Goal: Information Seeking & Learning: Learn about a topic

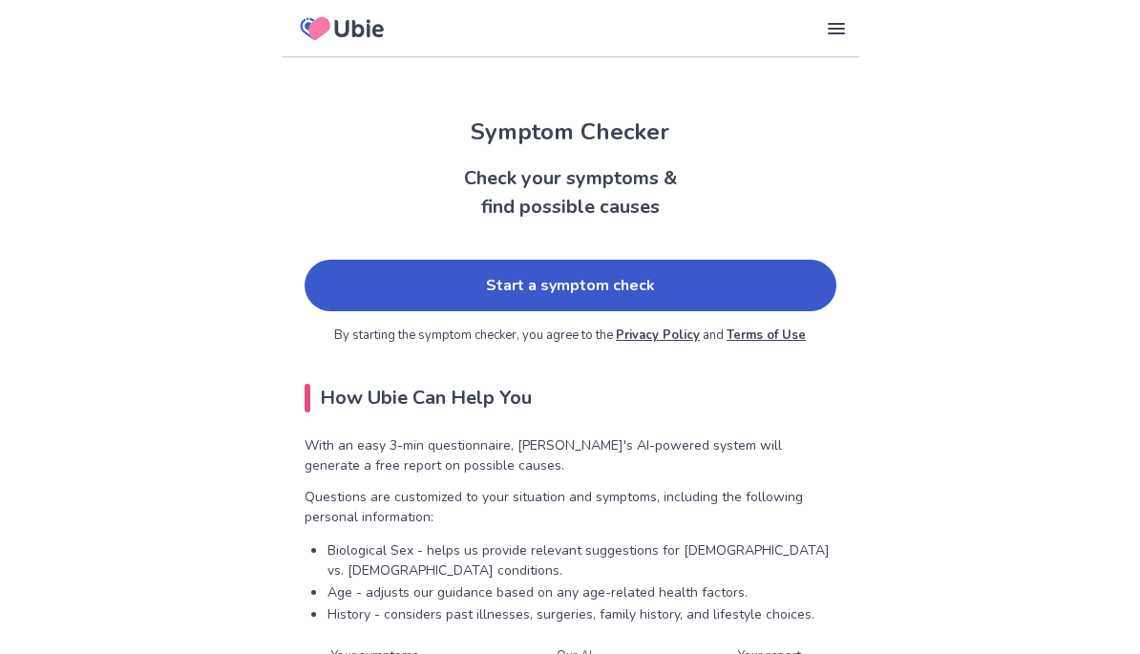
click at [807, 295] on link "Start a symptom check" at bounding box center [571, 286] width 532 height 52
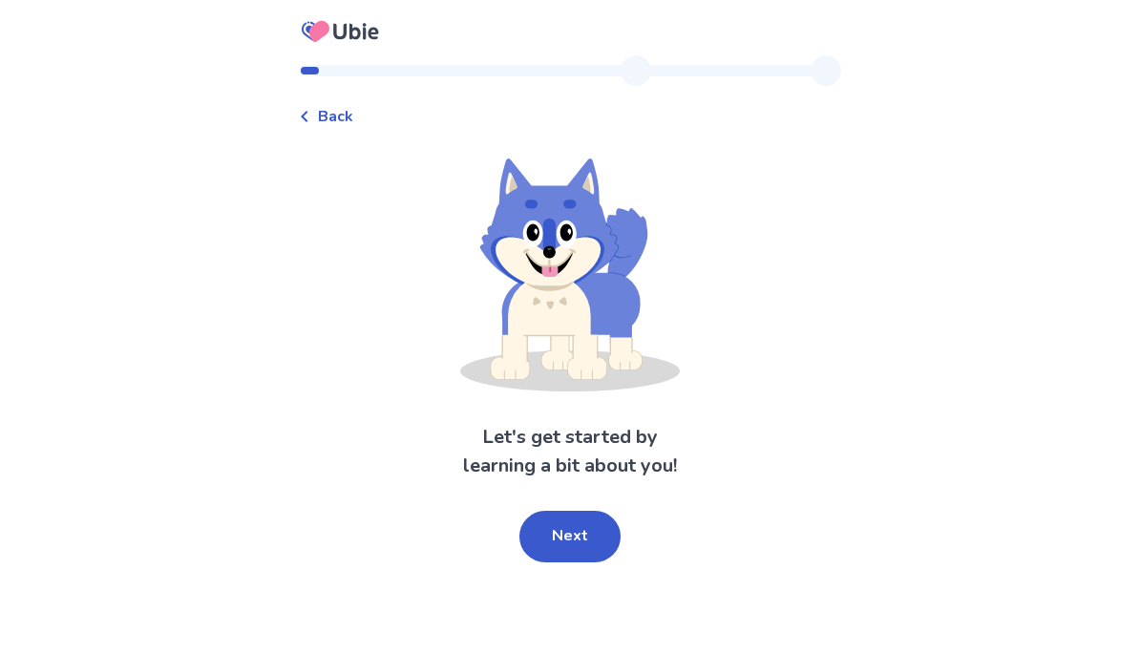
click at [592, 536] on button "Next" at bounding box center [569, 537] width 101 height 52
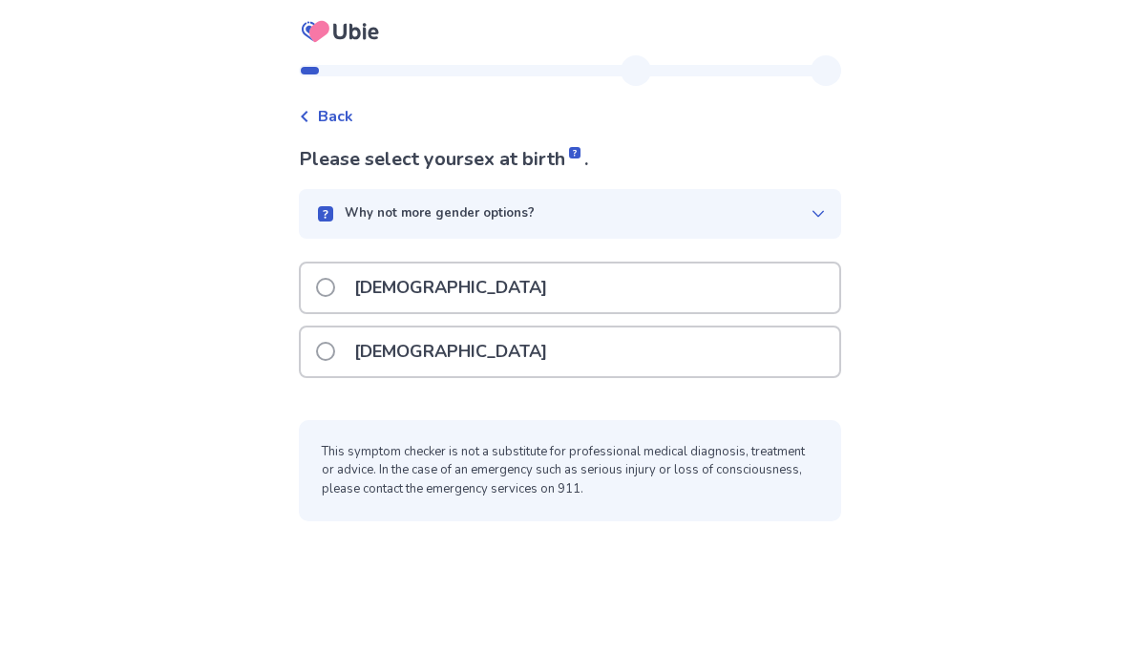
click at [750, 282] on div "[DEMOGRAPHIC_DATA]" at bounding box center [570, 288] width 539 height 49
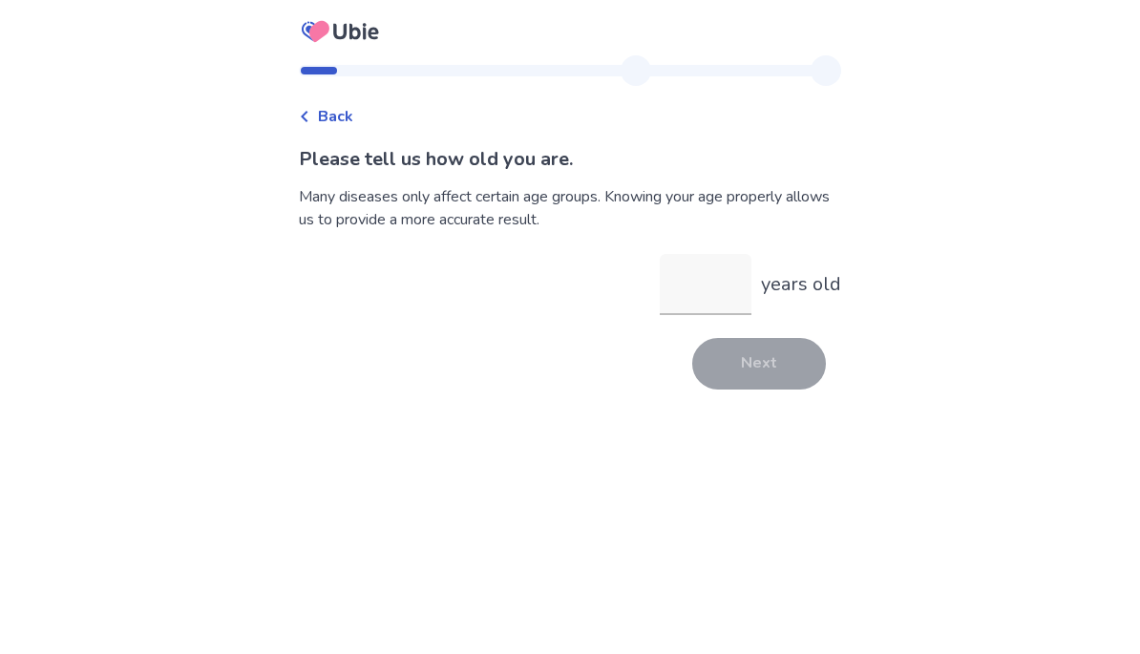
click at [703, 280] on input "years old" at bounding box center [706, 284] width 92 height 61
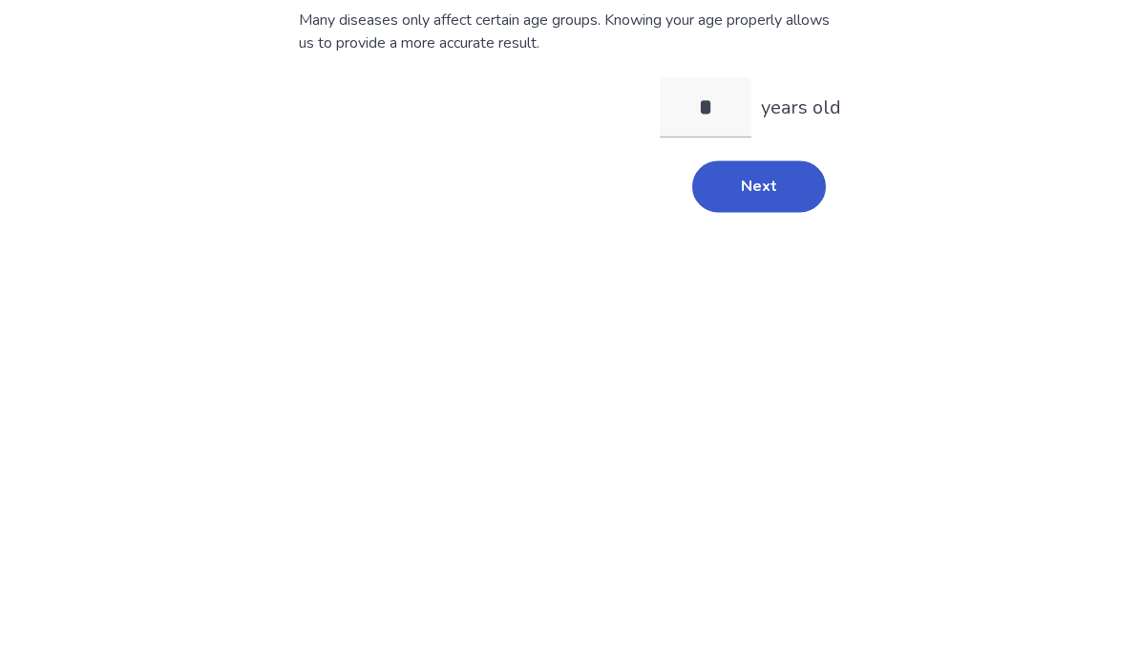
click at [28, 146] on div "Back Please tell us how old you are. Many diseases only affect certain age grou…" at bounding box center [570, 327] width 1140 height 654
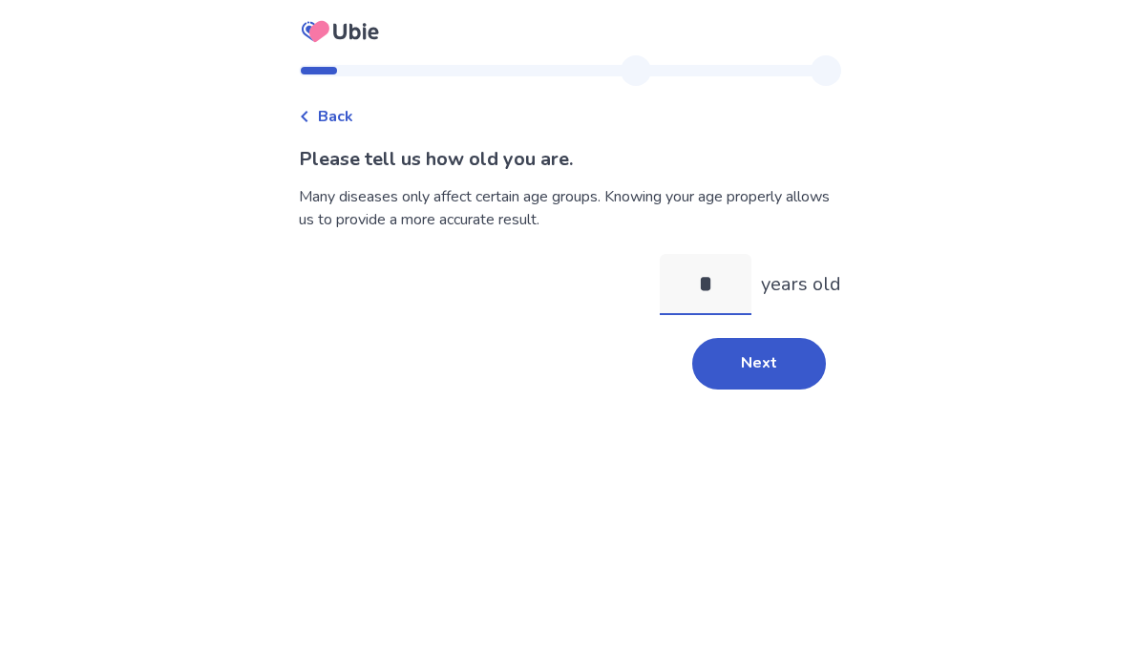
click at [701, 282] on input "*" at bounding box center [706, 284] width 92 height 61
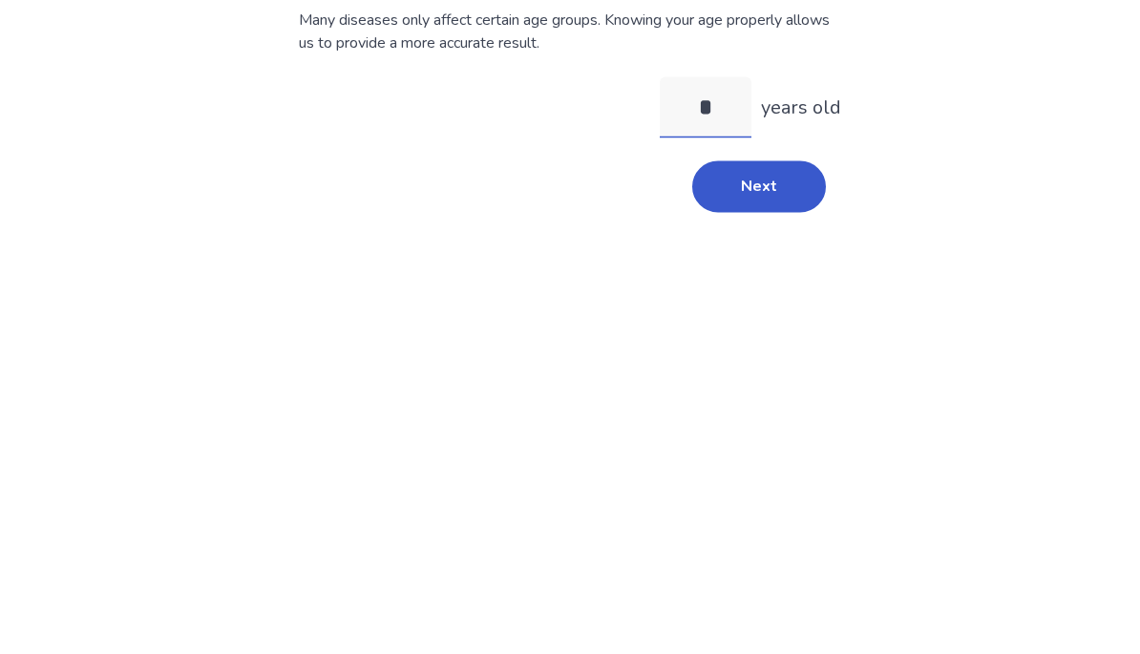
type input "**"
click at [791, 338] on button "Next" at bounding box center [759, 364] width 134 height 52
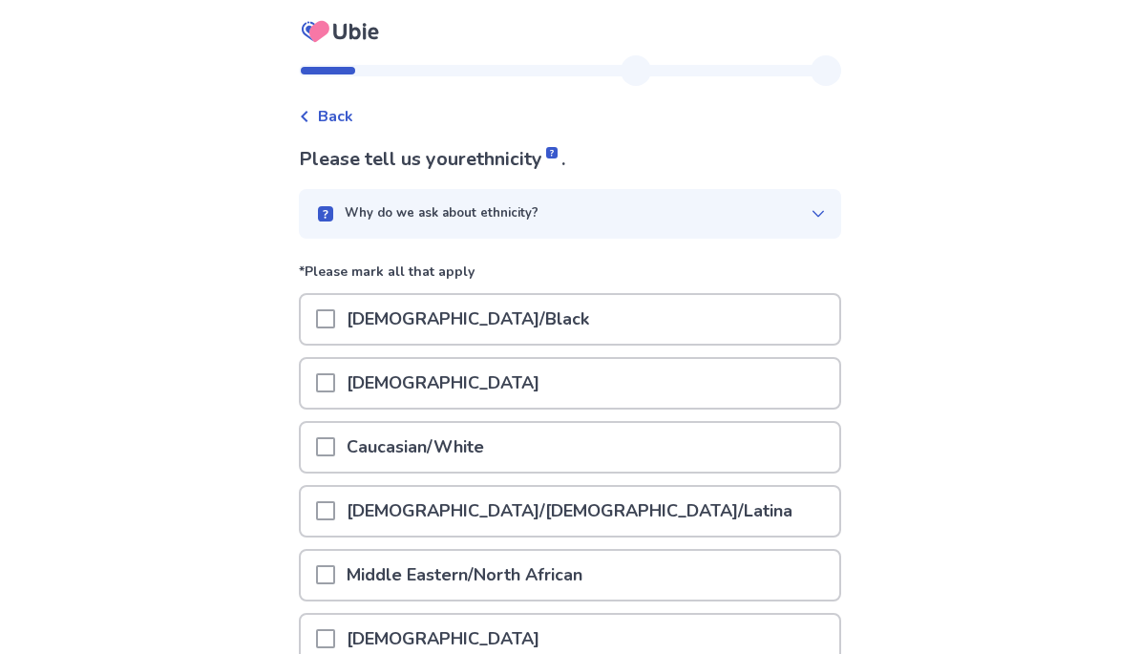
click at [798, 381] on div "[DEMOGRAPHIC_DATA]" at bounding box center [570, 383] width 539 height 49
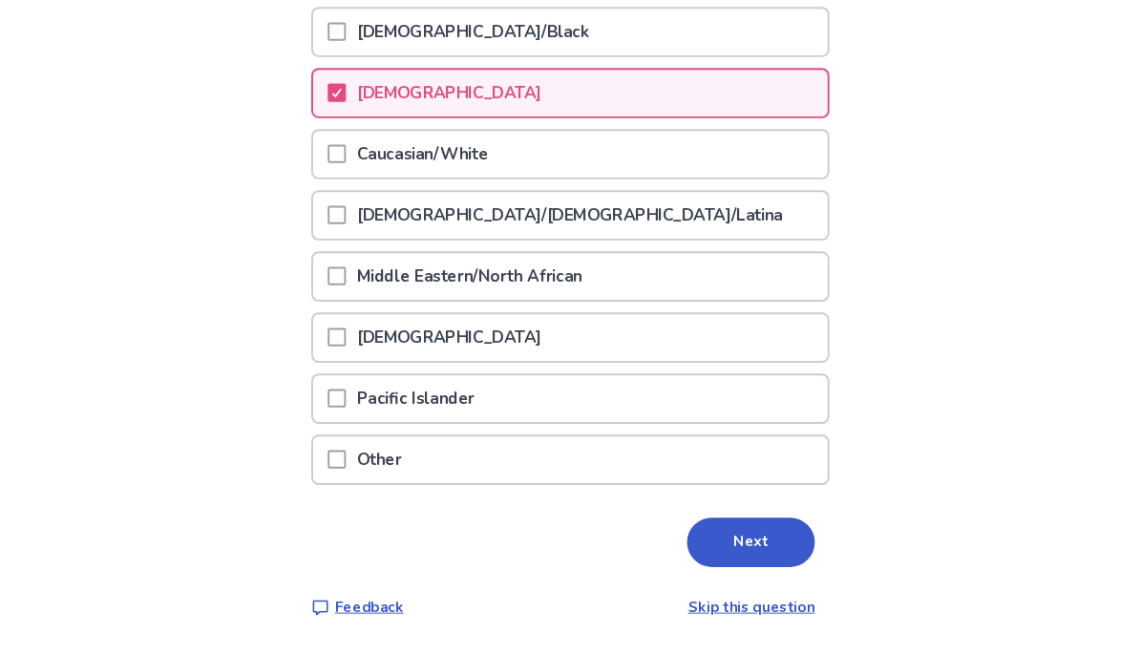
scroll to position [308, 0]
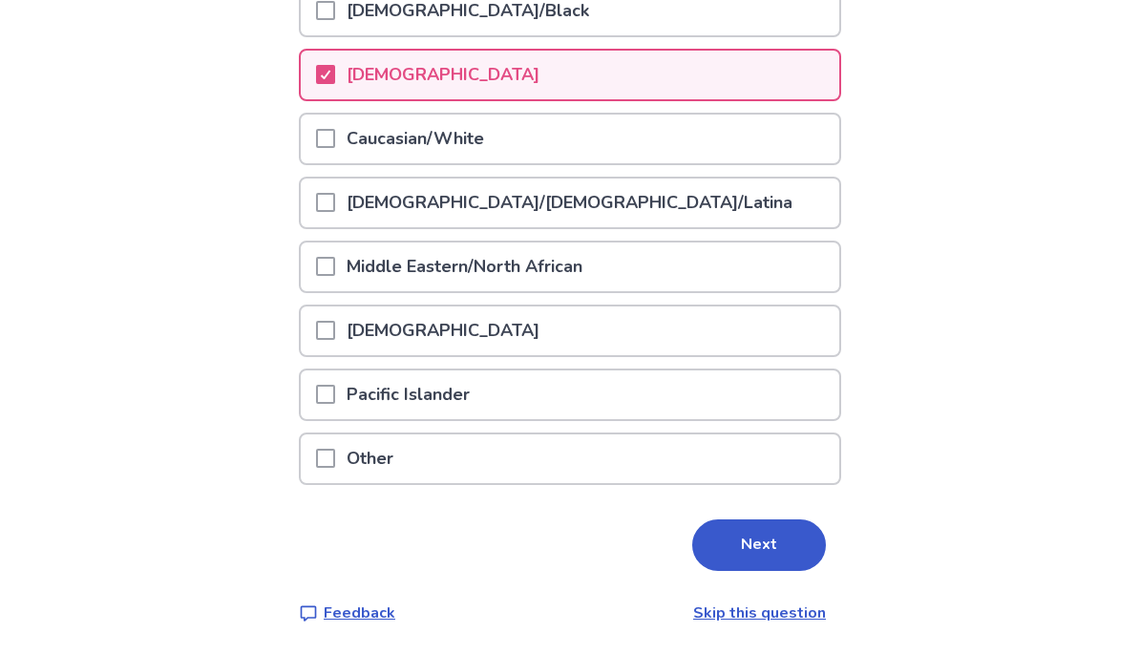
click at [773, 550] on button "Next" at bounding box center [759, 545] width 134 height 52
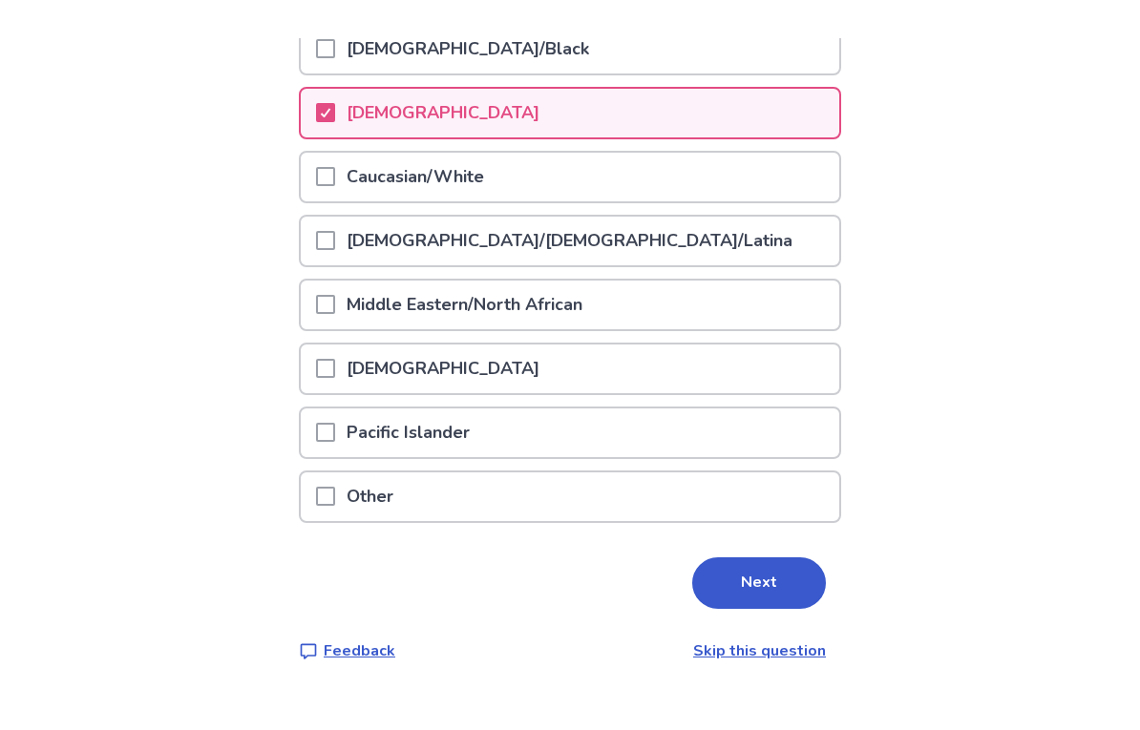
scroll to position [0, 0]
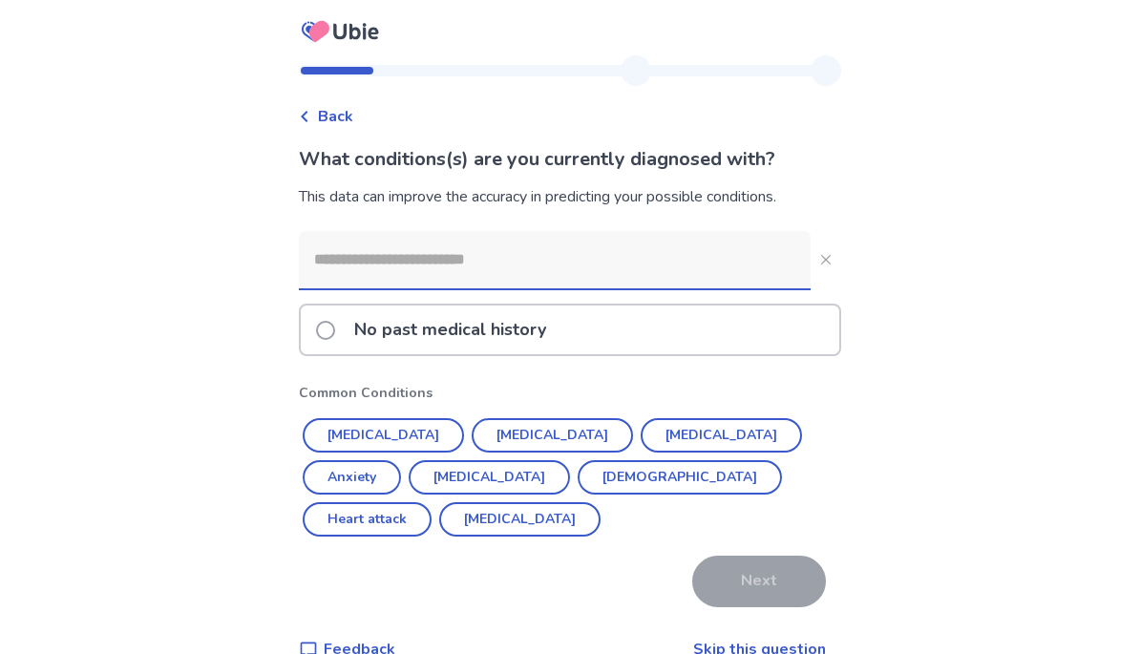
click at [784, 345] on div "No past medical history" at bounding box center [570, 330] width 539 height 49
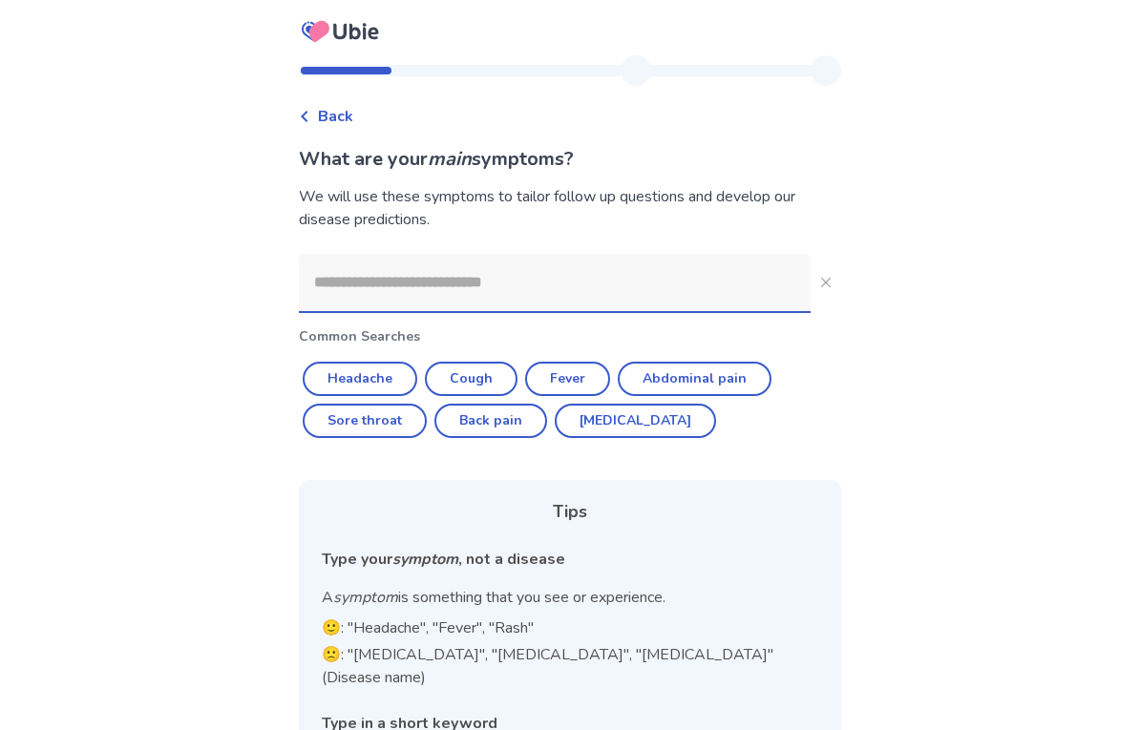
click at [359, 430] on button "Sore throat" at bounding box center [365, 421] width 124 height 34
type input "**********"
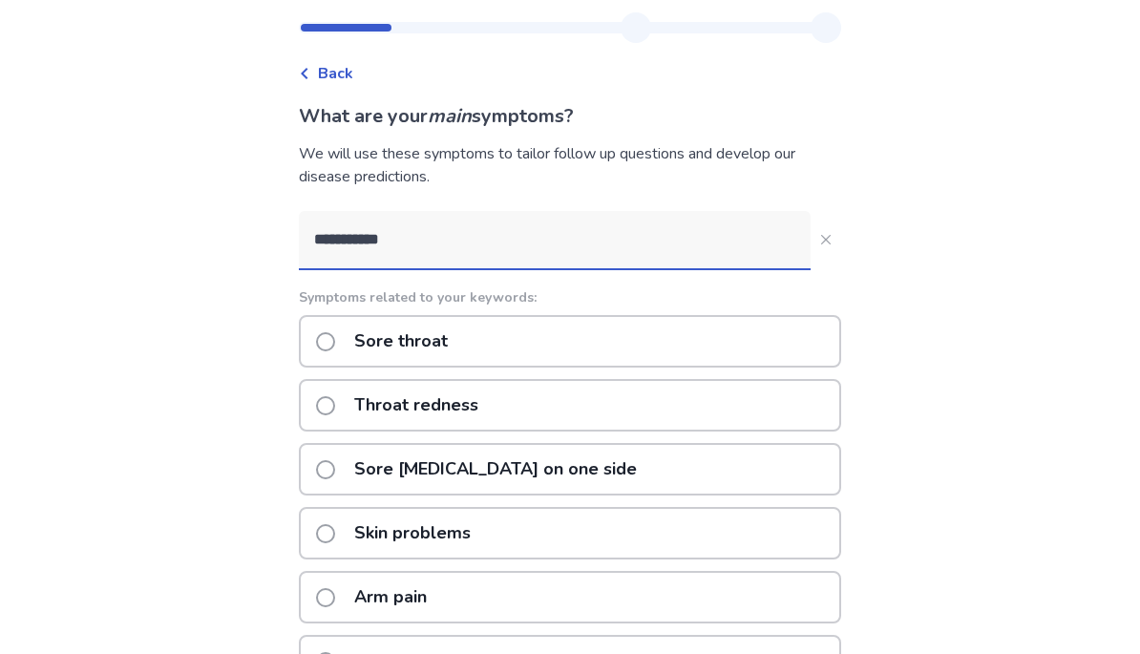
scroll to position [10, 0]
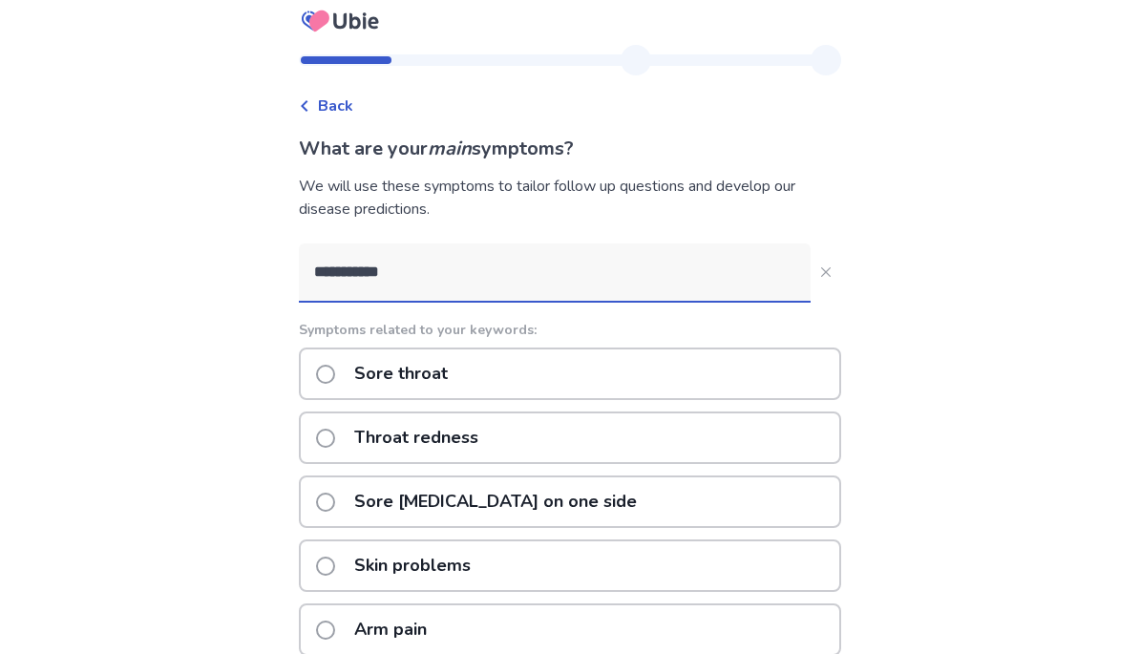
click at [335, 374] on span at bounding box center [325, 375] width 19 height 19
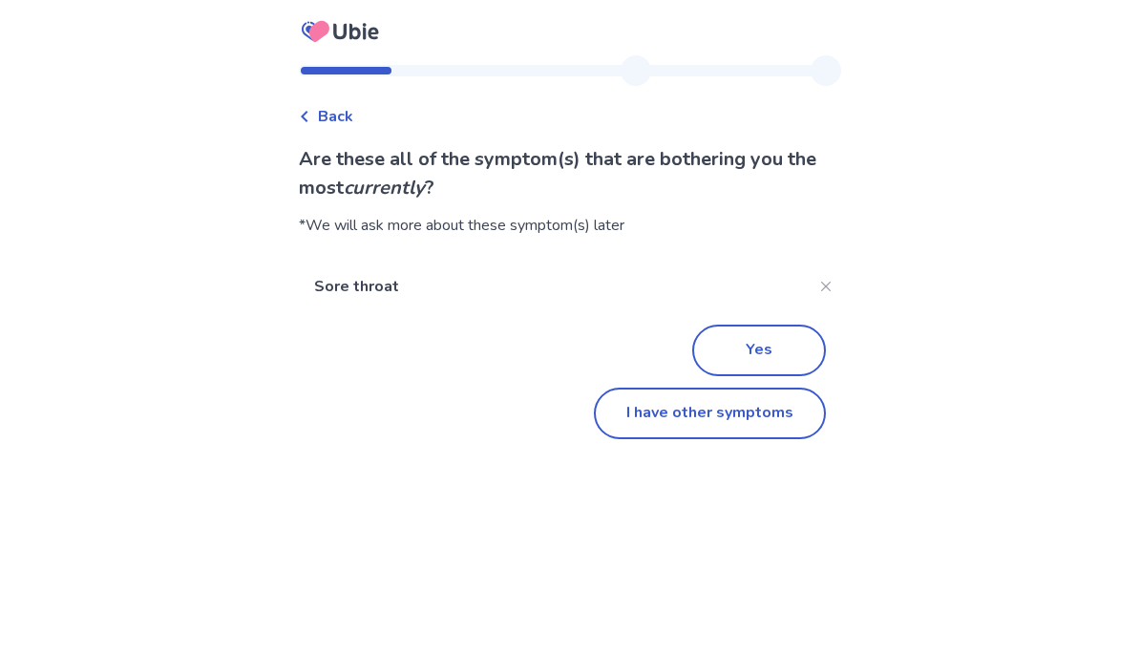
click at [762, 412] on button "I have other symptoms" at bounding box center [710, 414] width 232 height 52
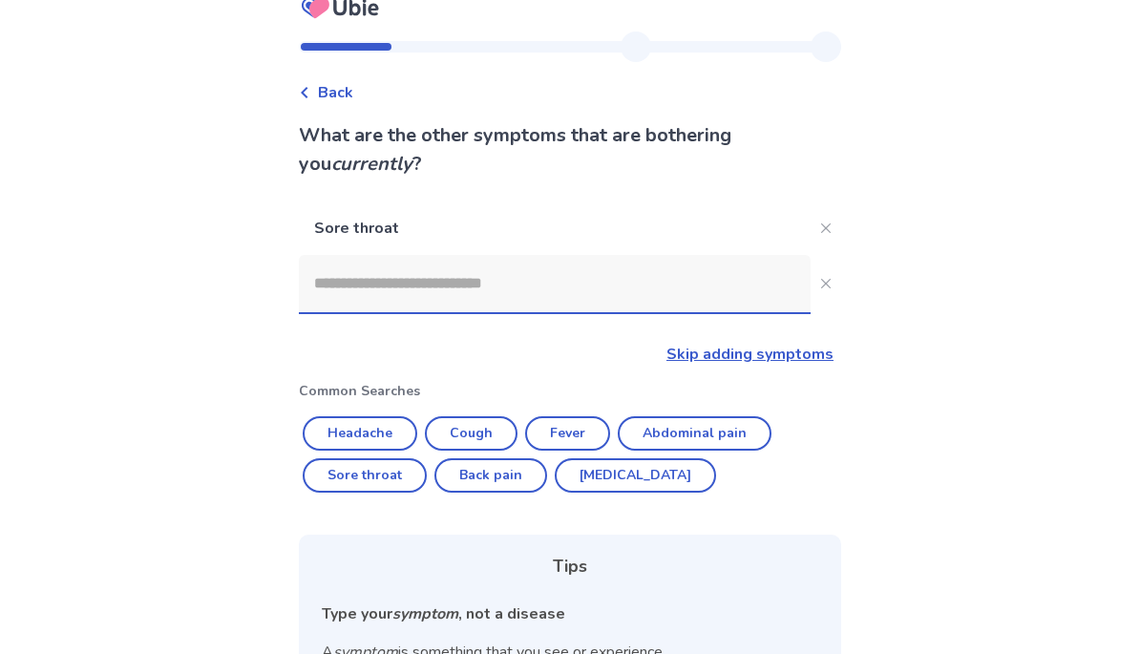
scroll to position [23, 0]
click at [690, 279] on input at bounding box center [555, 283] width 512 height 57
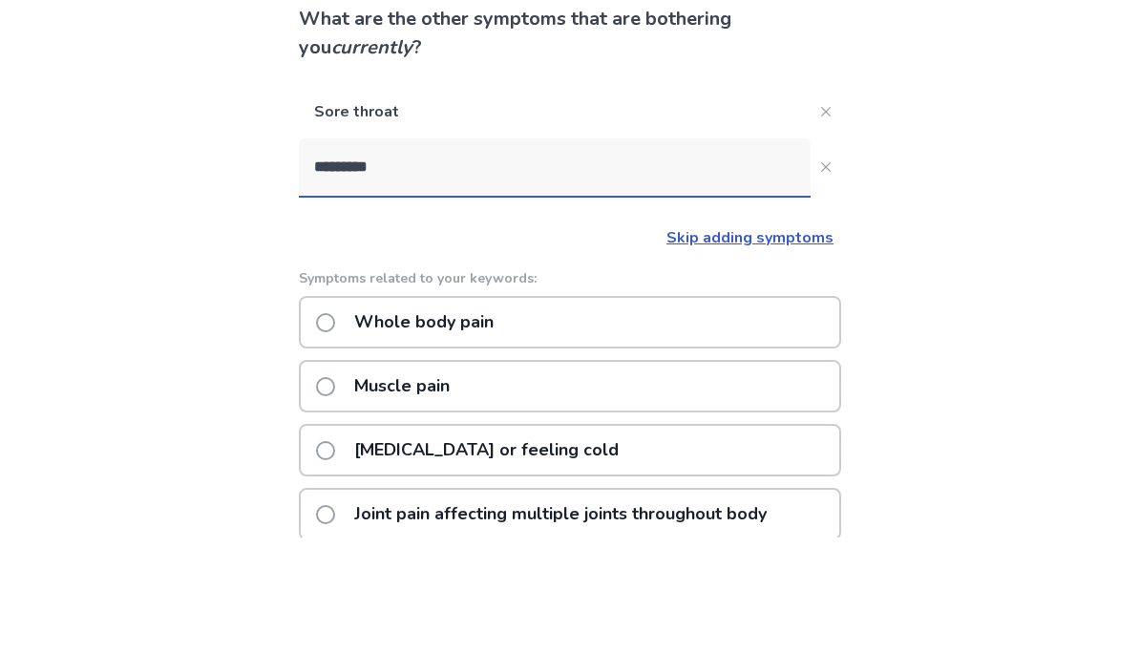
type input "**********"
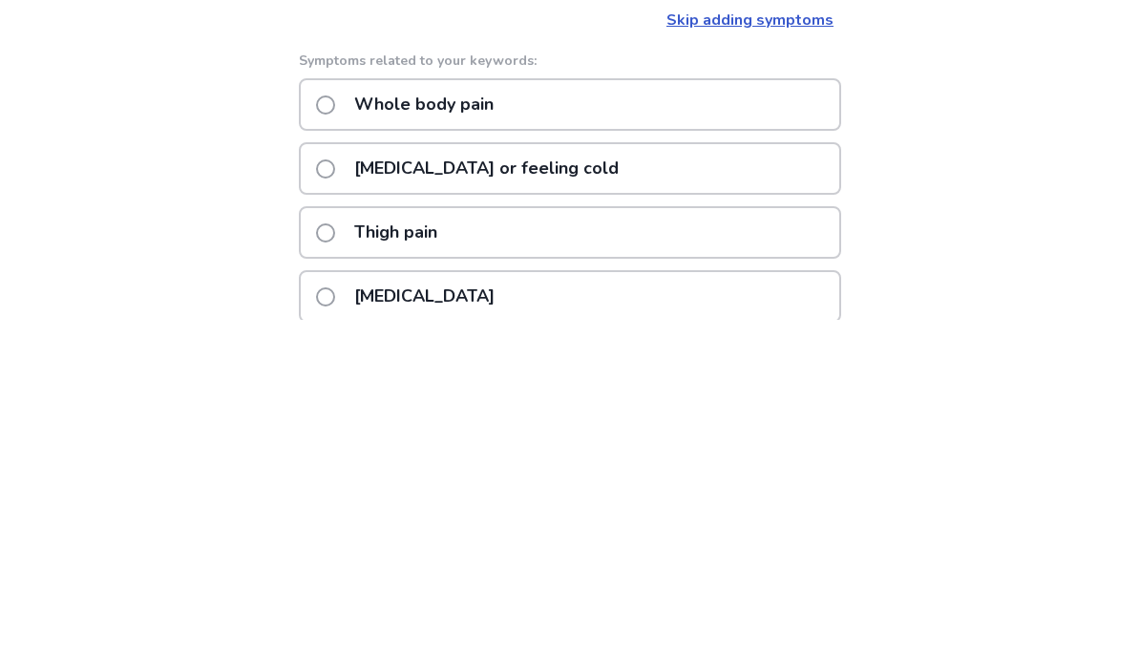
click at [749, 413] on div "Whole body pain" at bounding box center [570, 439] width 542 height 53
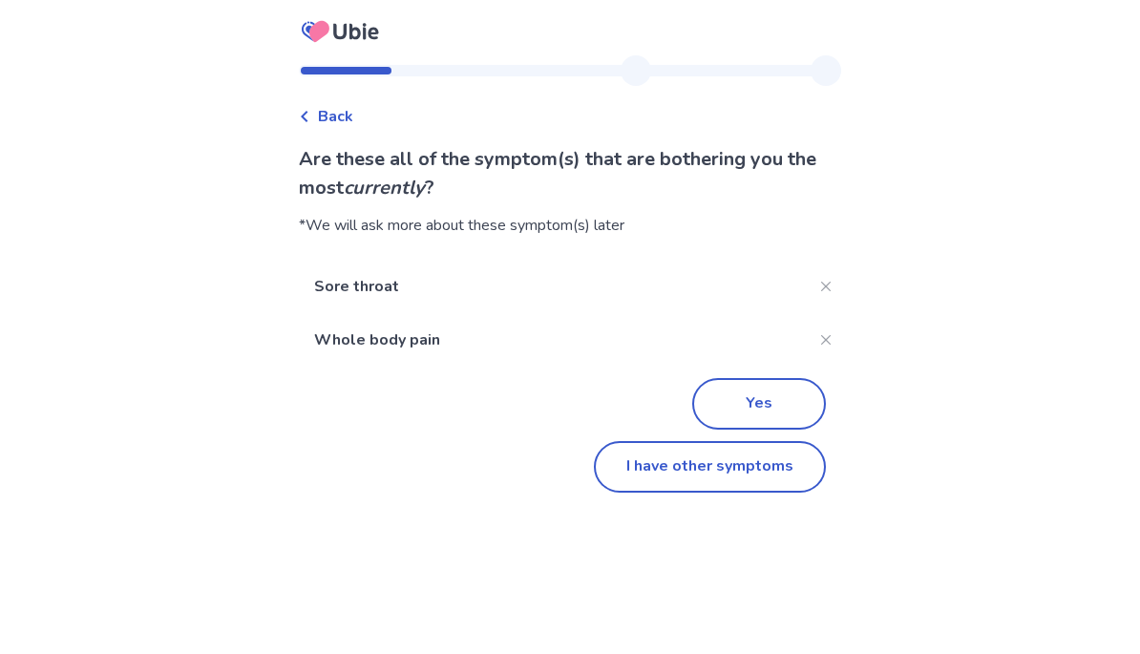
click at [782, 472] on button "I have other symptoms" at bounding box center [710, 467] width 232 height 52
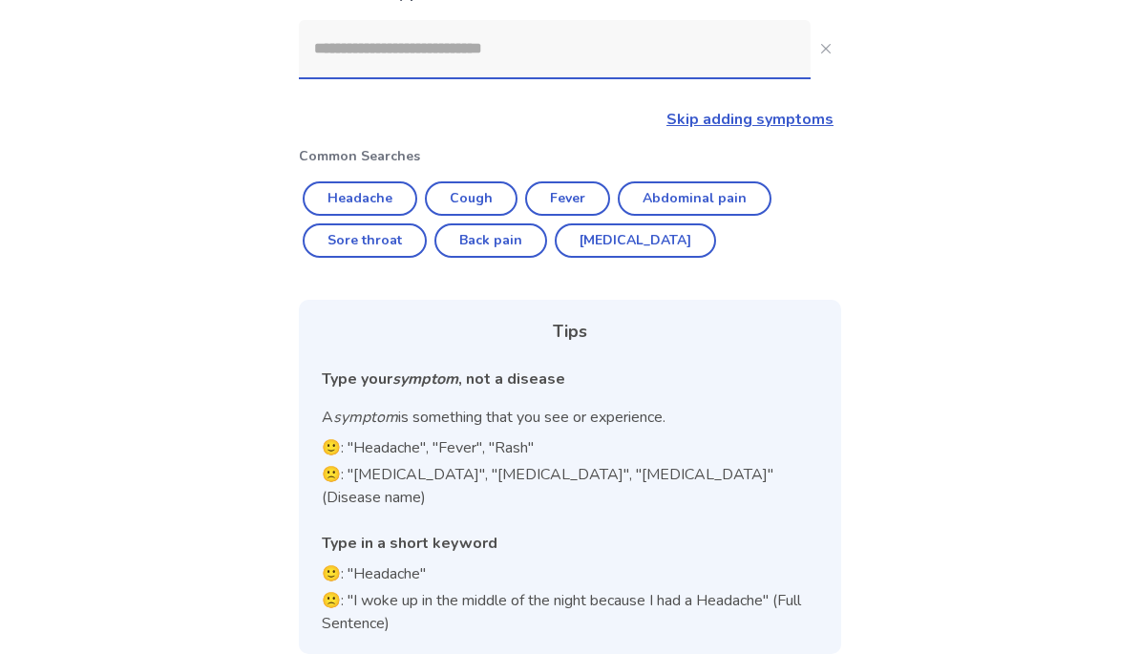
click at [685, 59] on input at bounding box center [555, 48] width 512 height 57
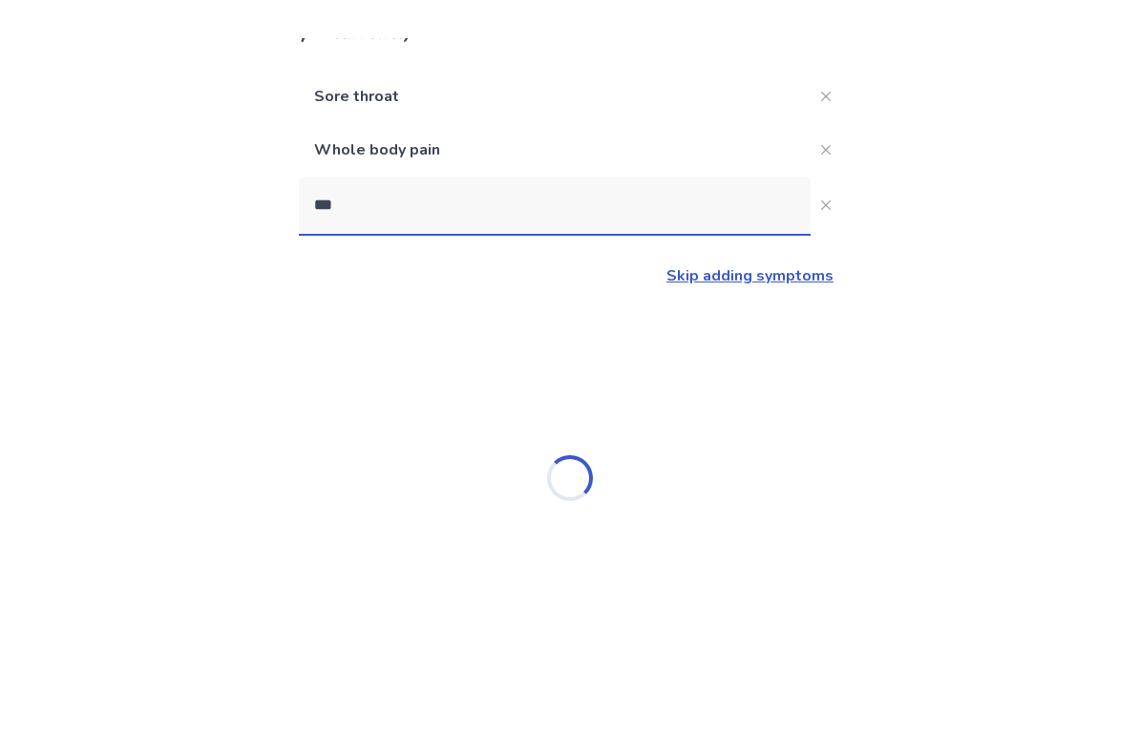
scroll to position [51, 0]
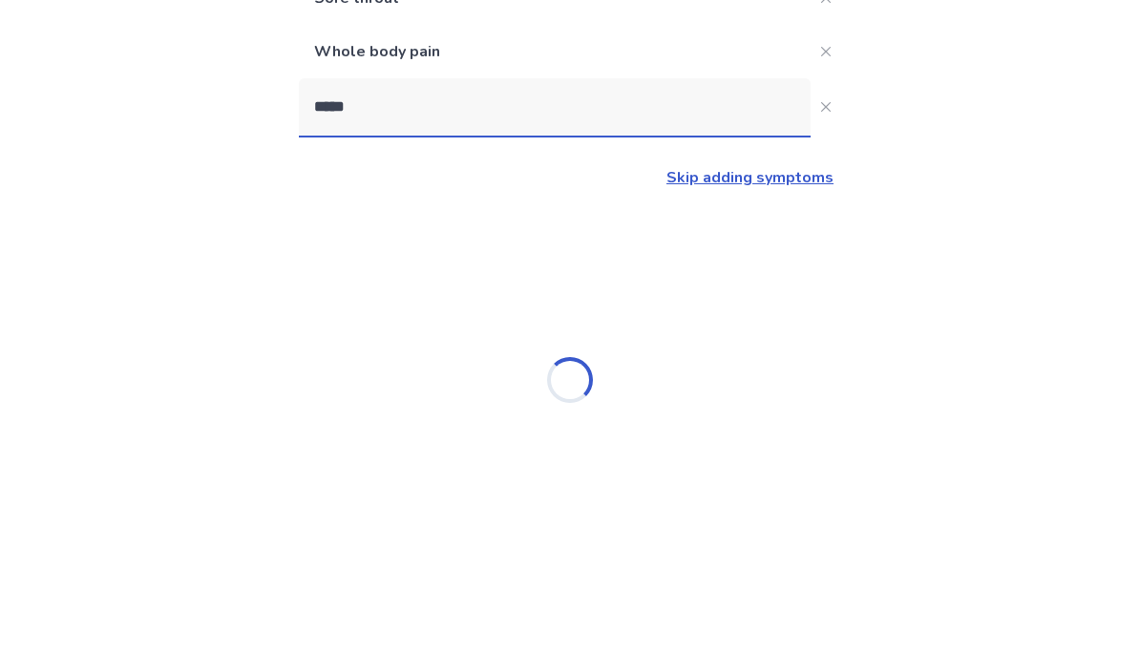
type input "******"
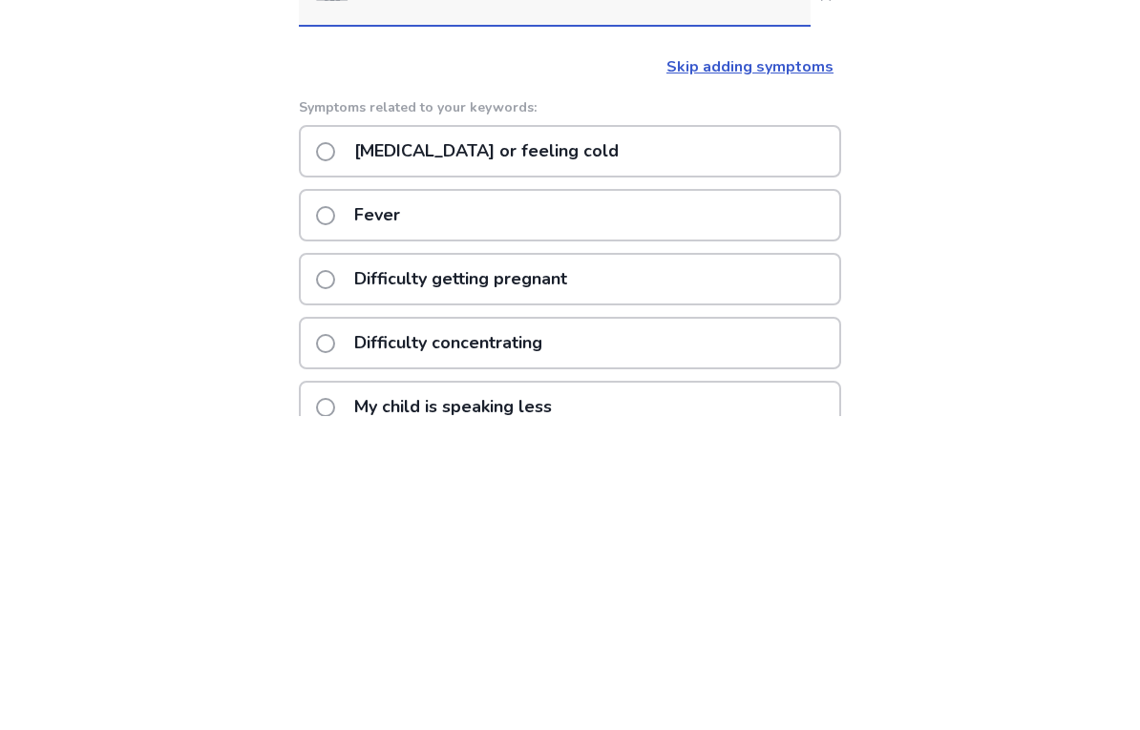
click at [752, 439] on div "[MEDICAL_DATA] or feeling cold" at bounding box center [570, 465] width 542 height 53
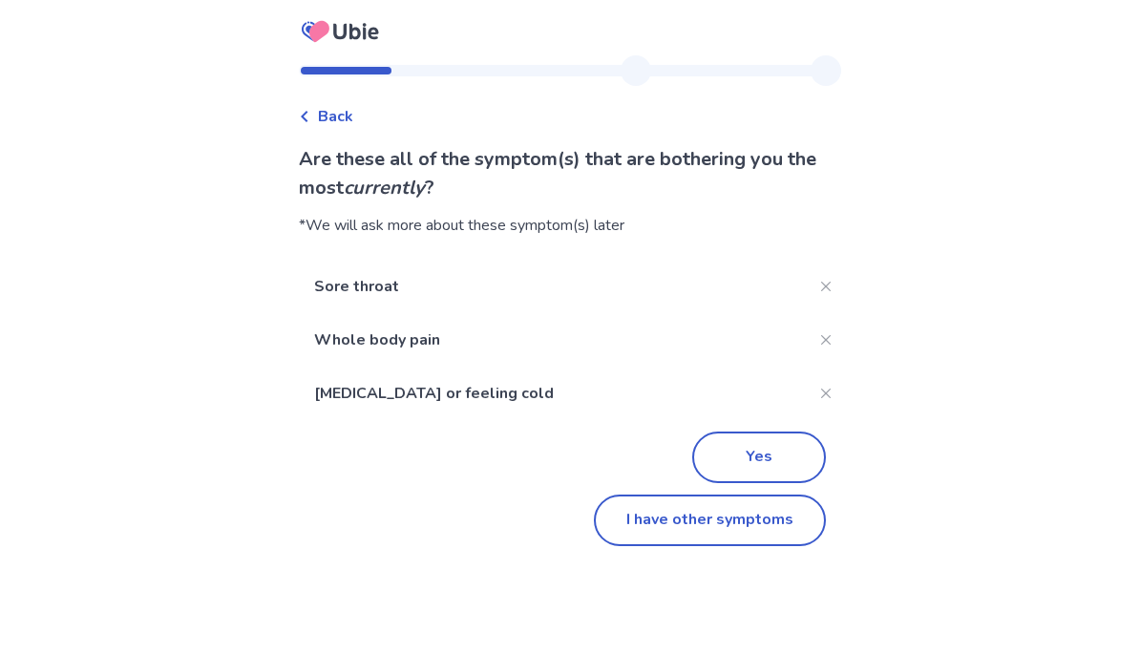
click at [770, 528] on button "I have other symptoms" at bounding box center [710, 521] width 232 height 52
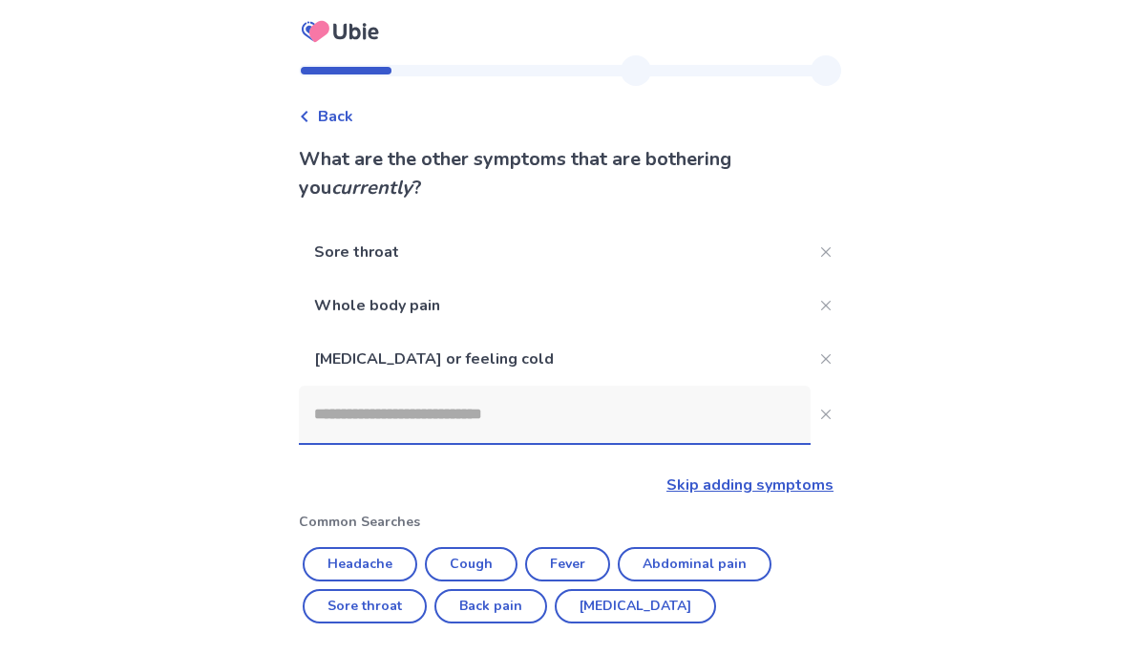
scroll to position [320, 0]
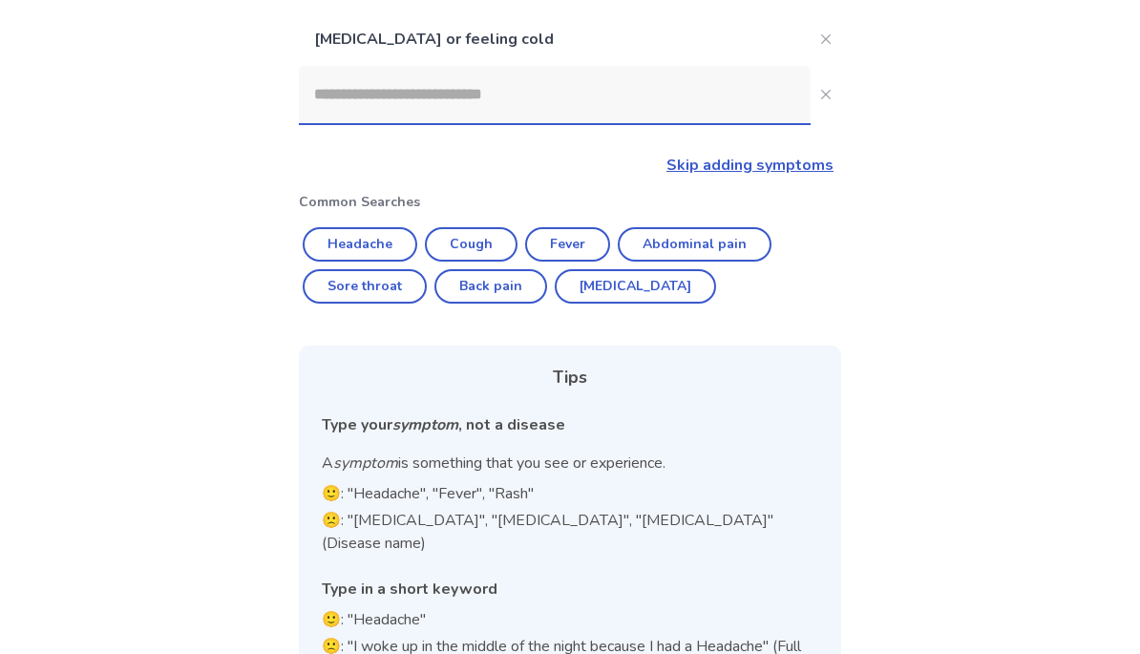
click at [709, 97] on input at bounding box center [555, 94] width 512 height 57
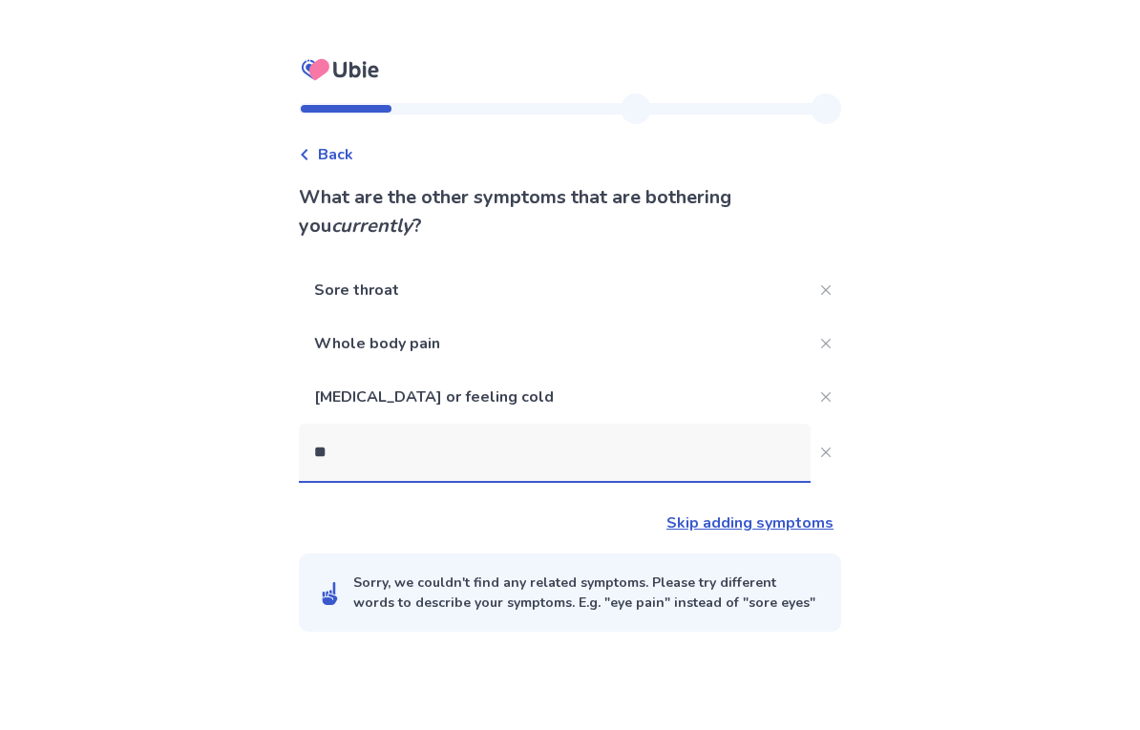
scroll to position [0, 0]
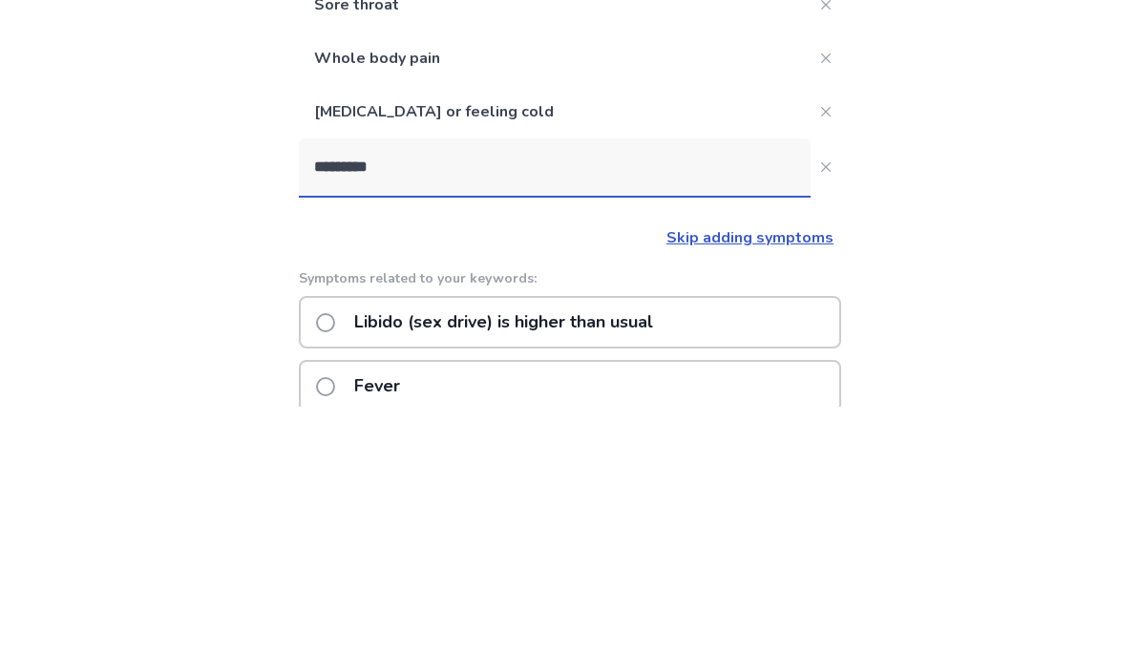
type input "**********"
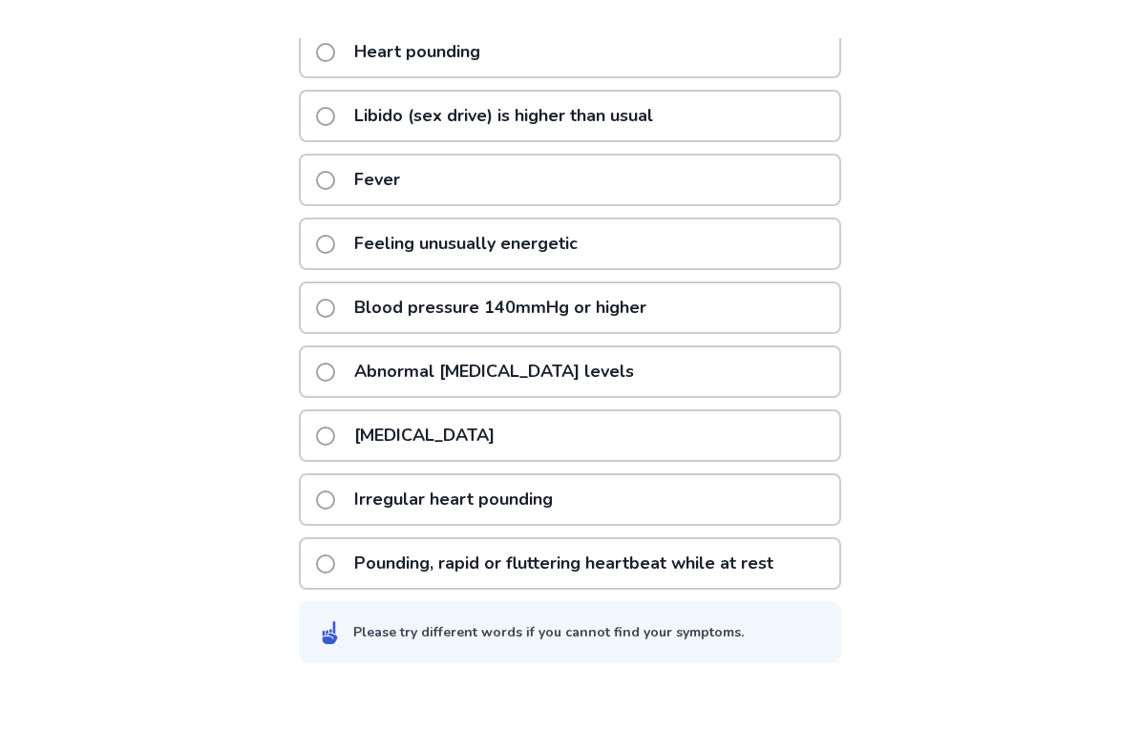
scroll to position [399, 0]
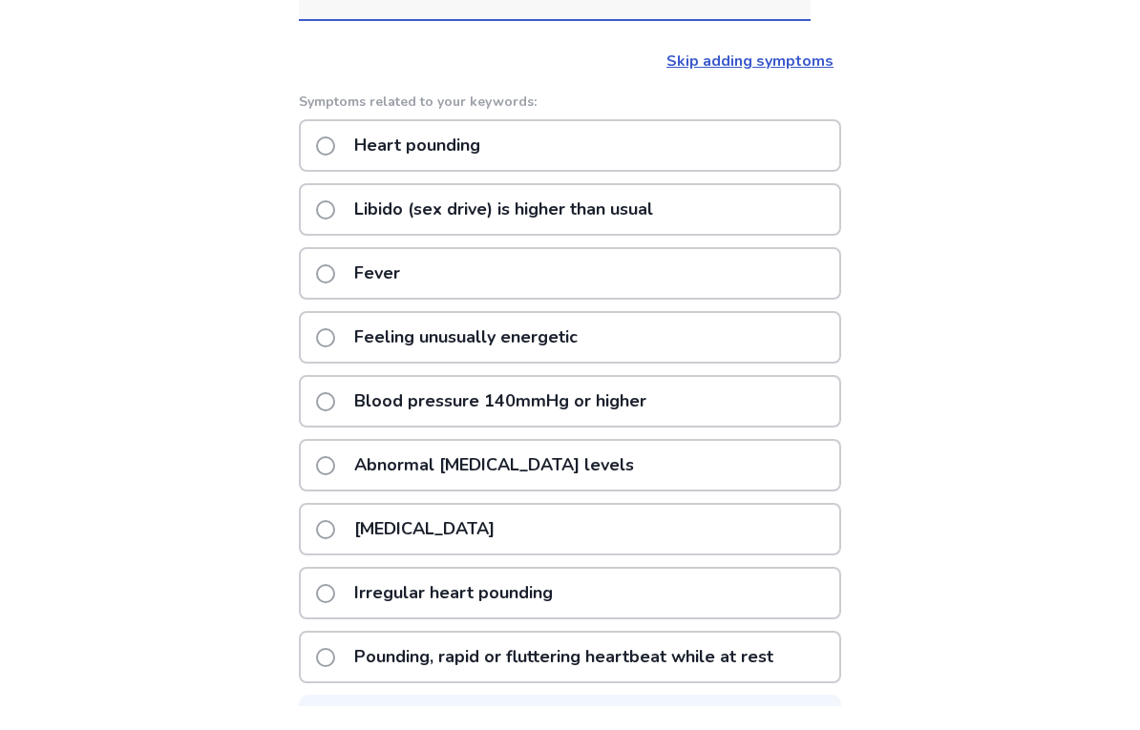
click at [792, 144] on div "Heart pounding" at bounding box center [570, 170] width 542 height 53
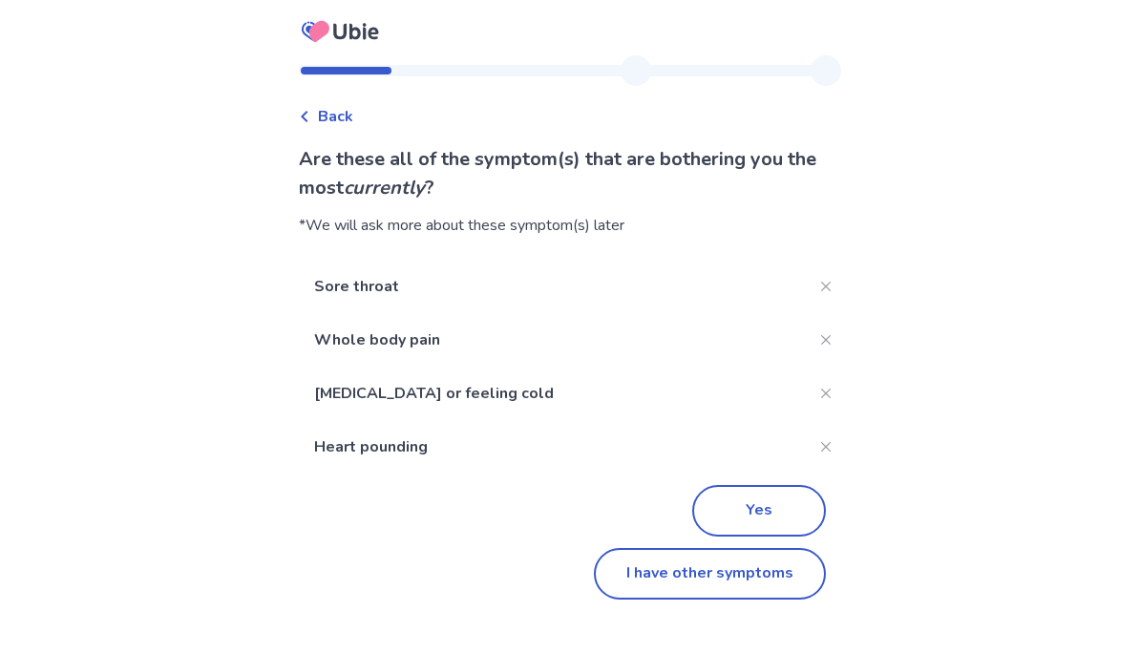
click at [765, 573] on button "I have other symptoms" at bounding box center [710, 574] width 232 height 52
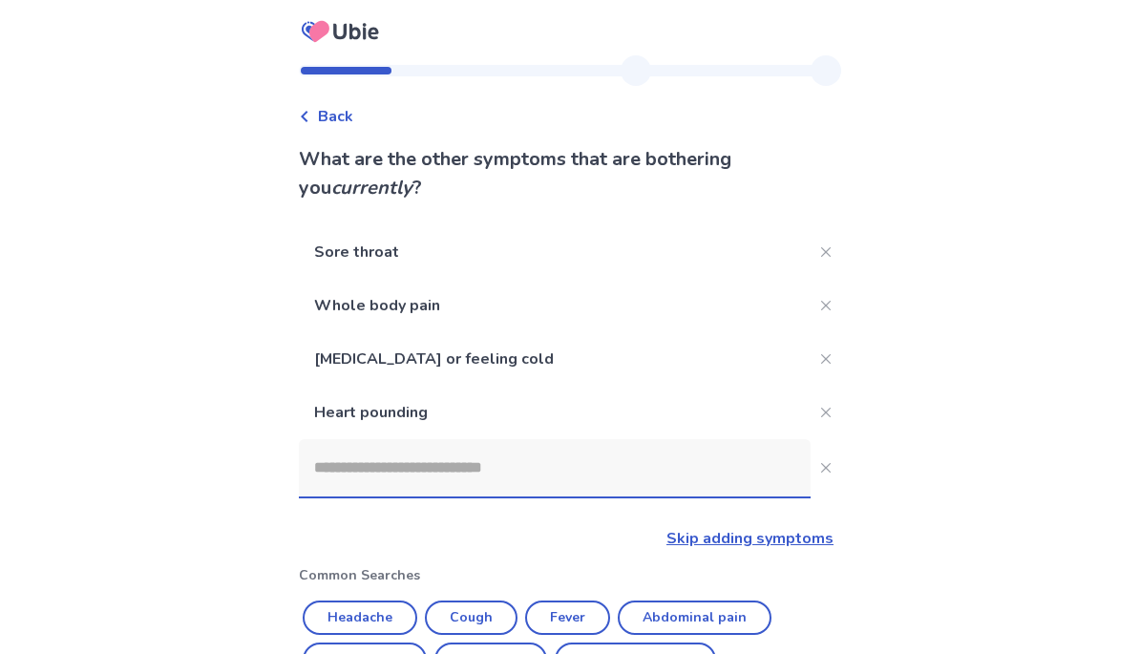
scroll to position [376, 0]
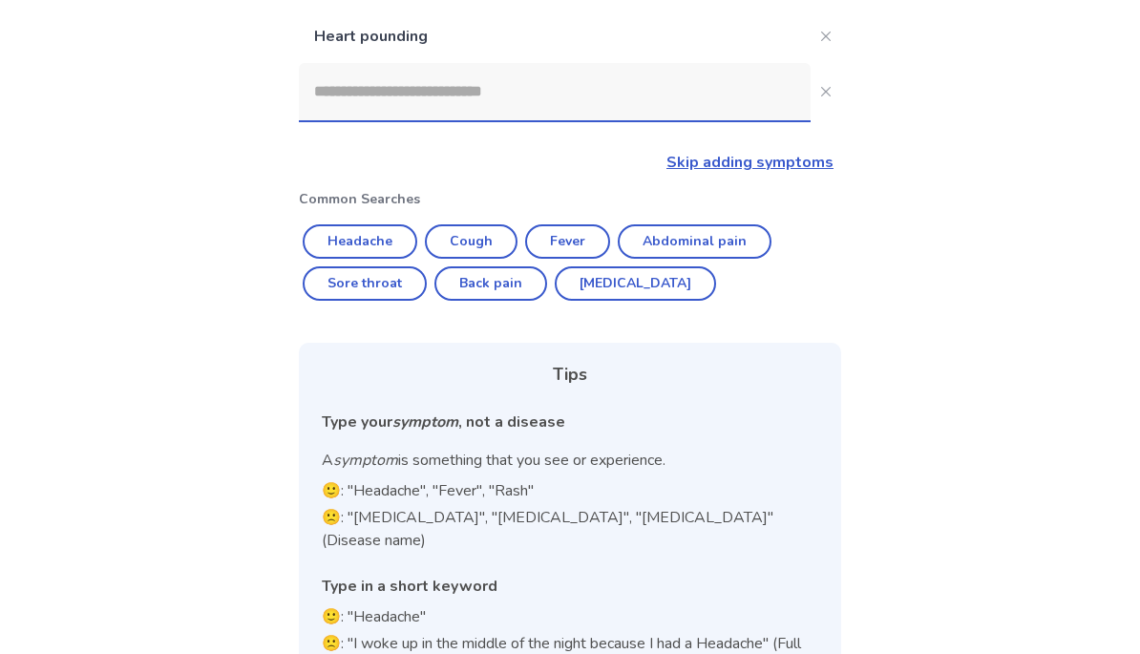
click at [704, 102] on input at bounding box center [555, 91] width 512 height 57
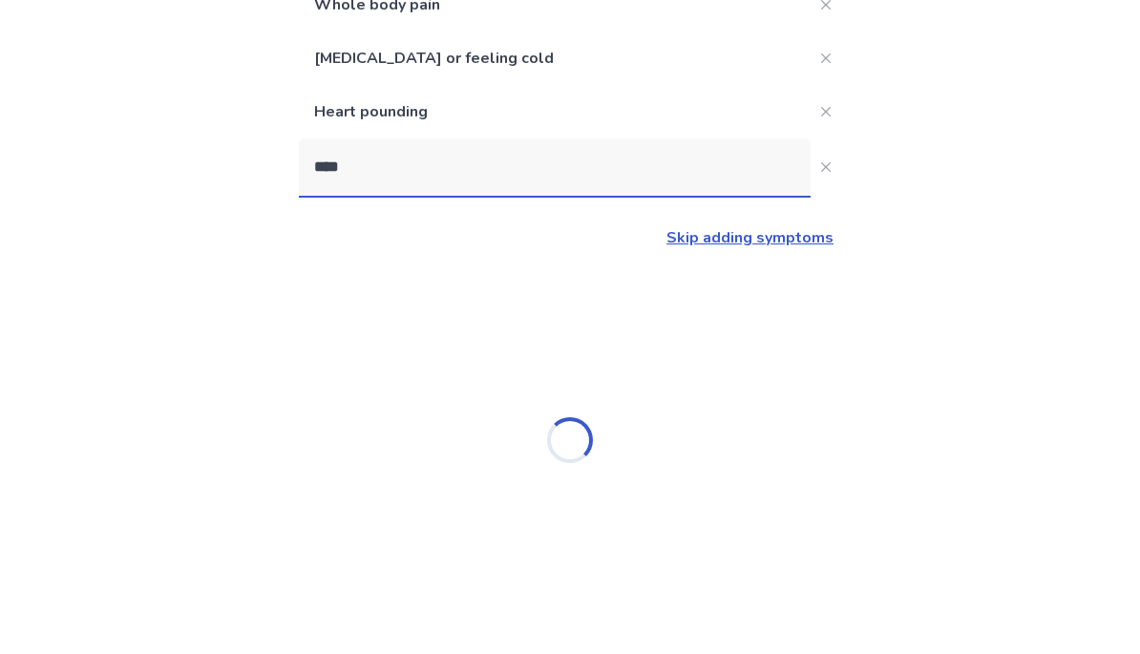
type input "*****"
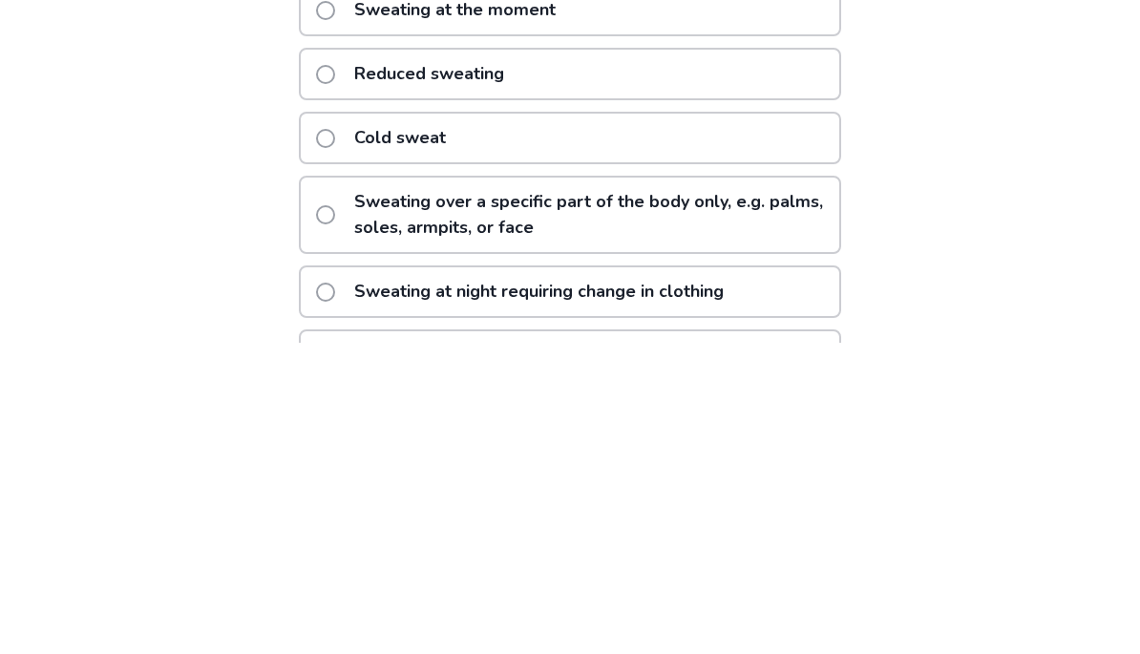
click at [759, 296] on div "Sweating at the moment" at bounding box center [570, 322] width 542 height 53
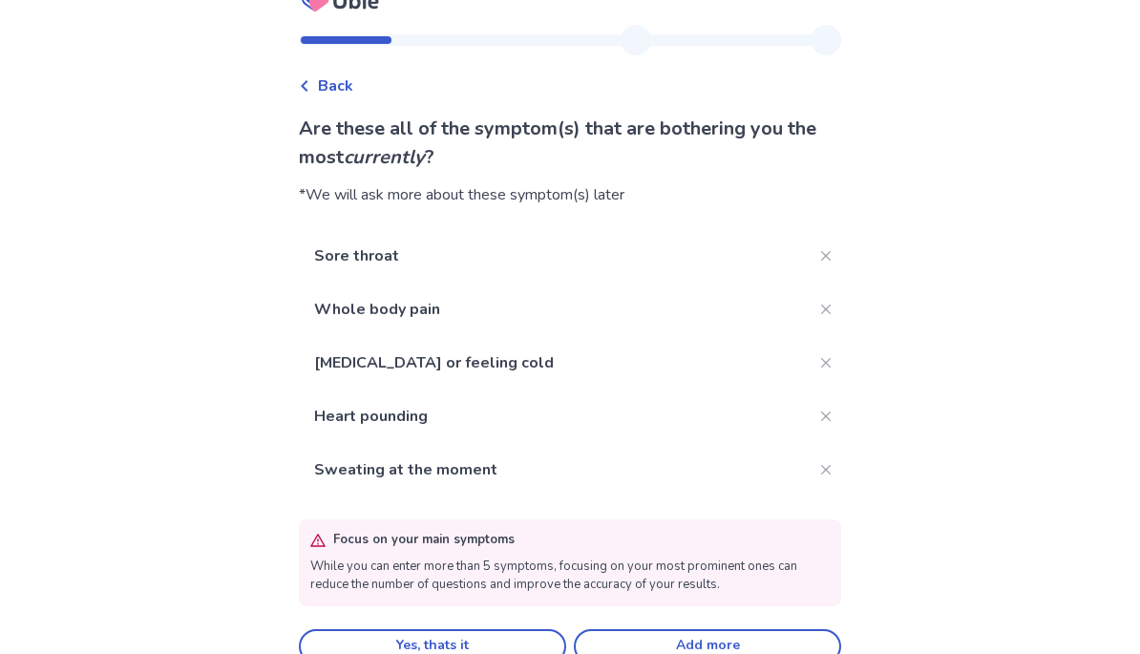
scroll to position [61, 0]
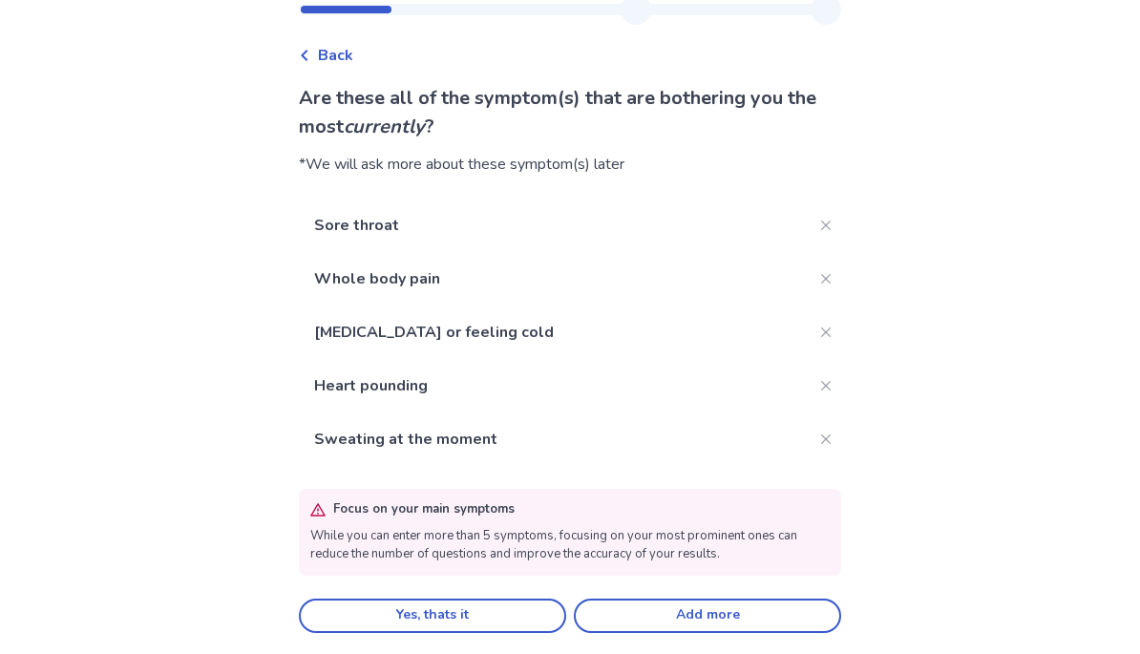
click at [390, 614] on button "Yes, thats it" at bounding box center [432, 616] width 267 height 34
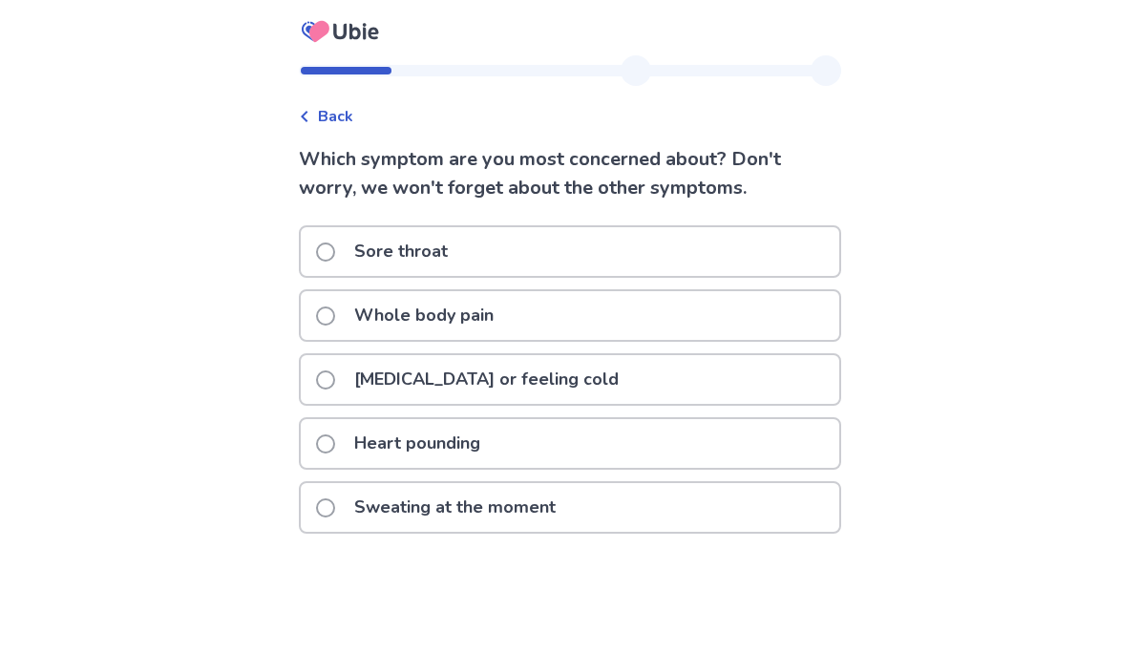
click at [794, 314] on div "Whole body pain" at bounding box center [570, 315] width 539 height 49
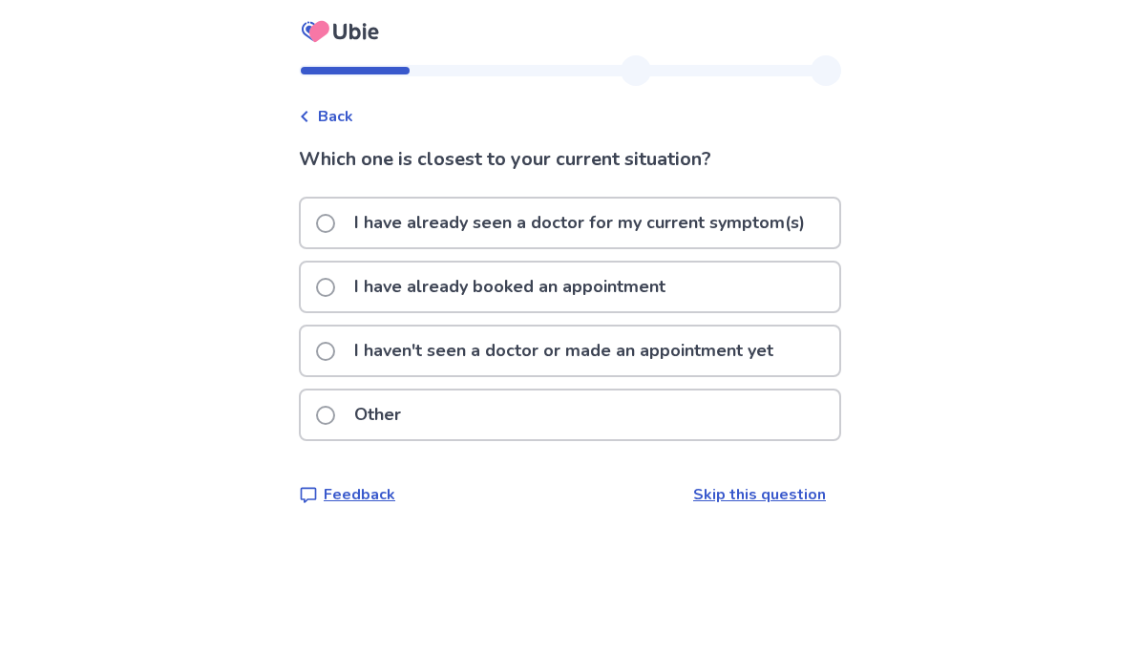
click at [804, 358] on div "I haven't seen a doctor or made an appointment yet" at bounding box center [570, 351] width 539 height 49
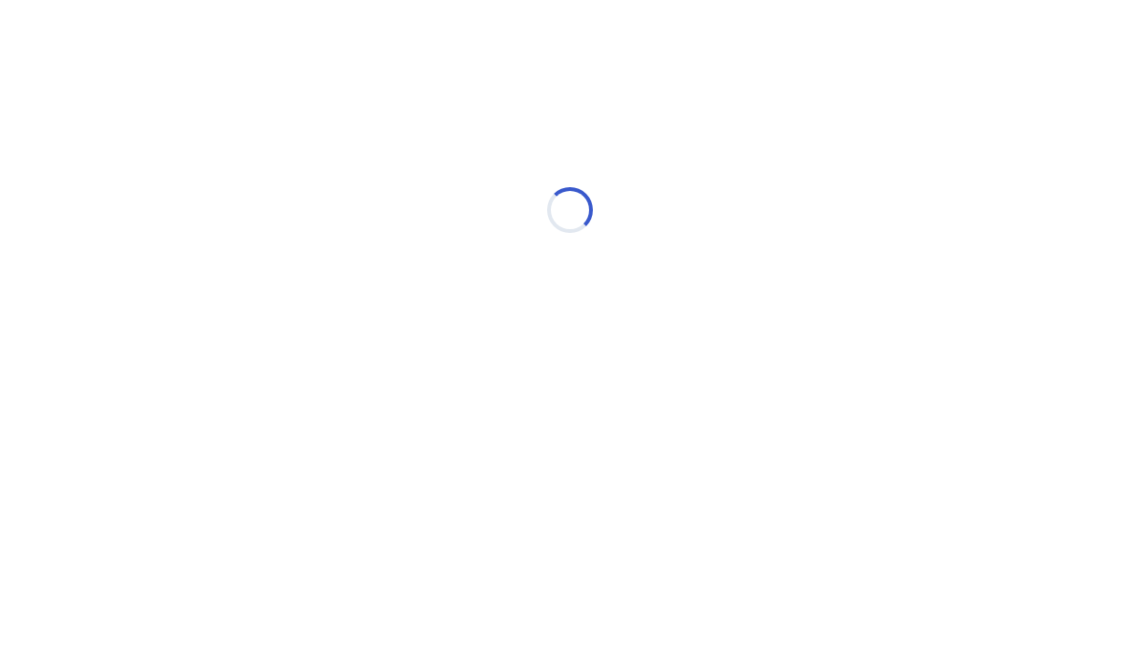
select select "*"
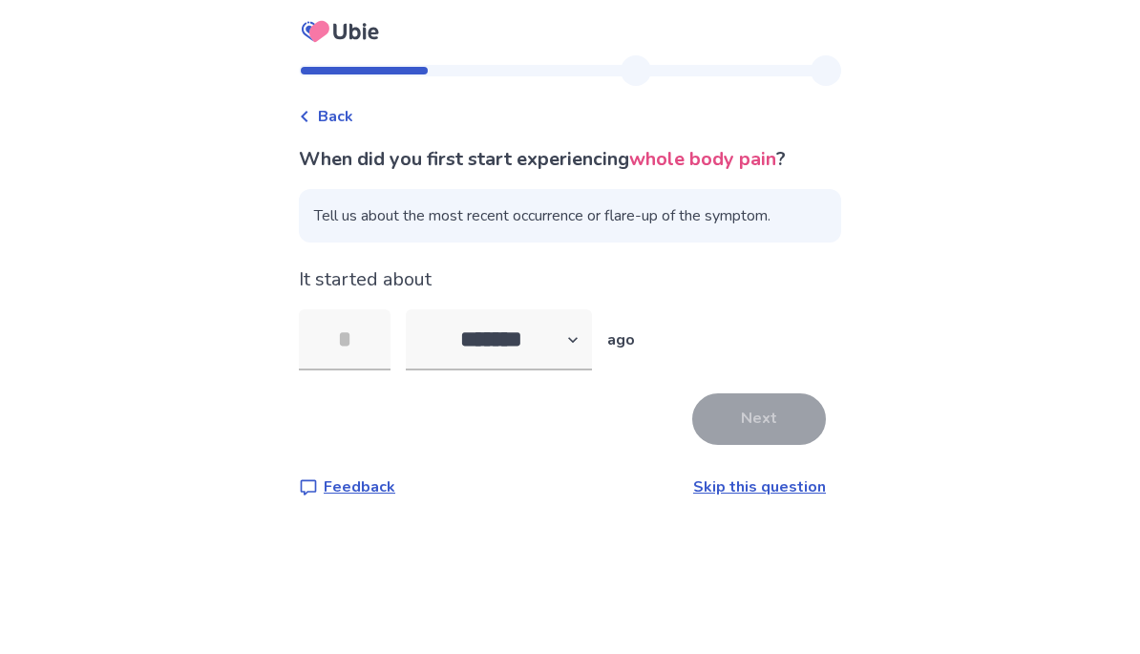
click at [346, 354] on input "tel" at bounding box center [345, 339] width 92 height 61
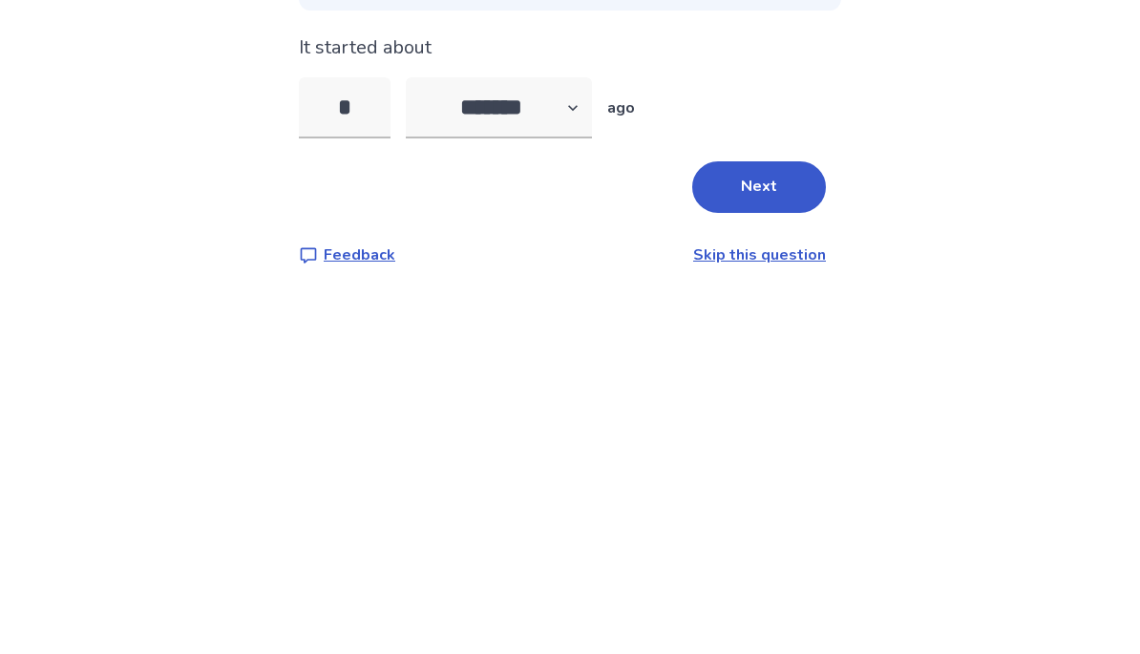
type input "*"
click at [898, 174] on div "Back When did you first start experiencing whole body pain ? Tell us about the …" at bounding box center [570, 327] width 1140 height 654
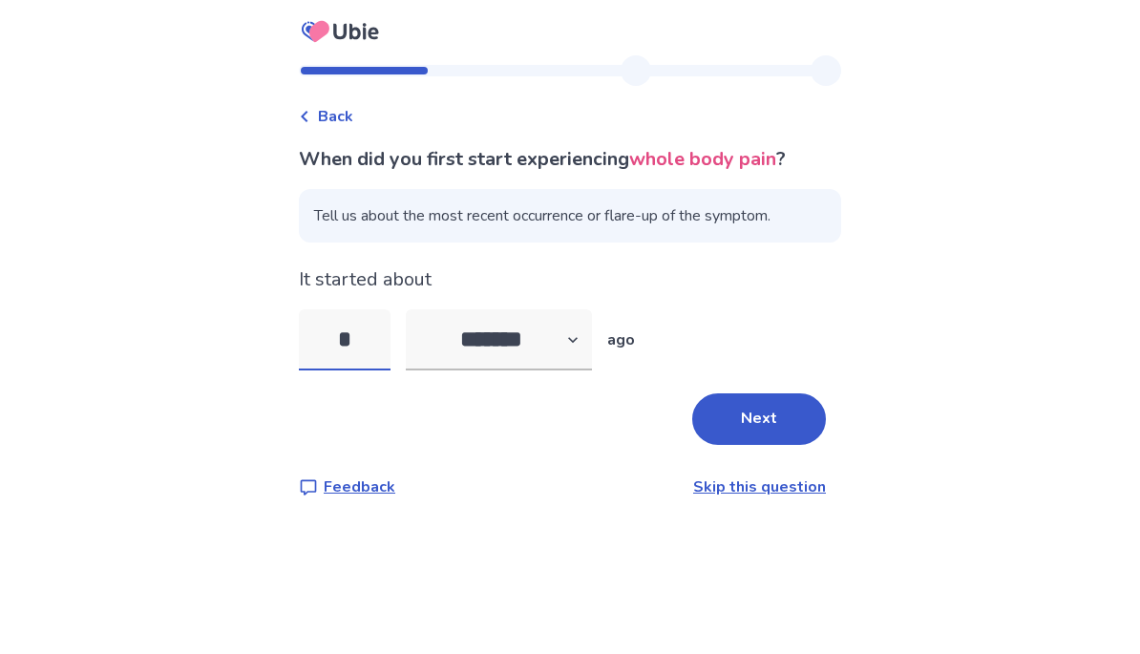
click at [349, 351] on input "*" at bounding box center [345, 339] width 92 height 61
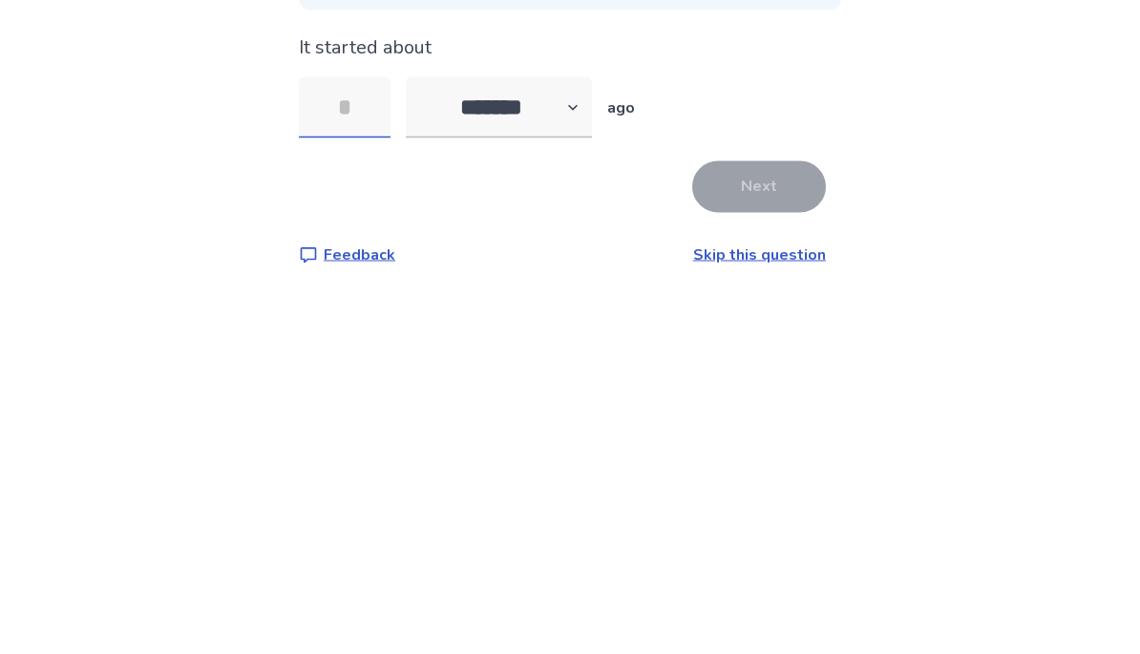
type input "*"
click at [773, 393] on button "Next" at bounding box center [759, 419] width 134 height 52
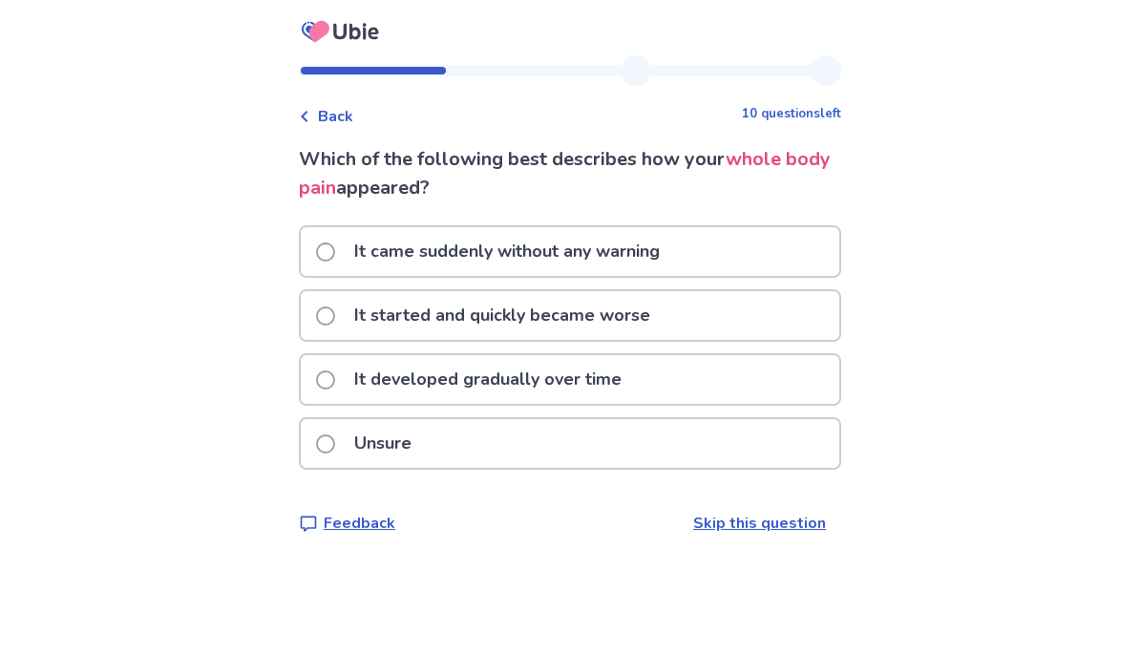
click at [805, 318] on div "It started and quickly became worse" at bounding box center [570, 315] width 539 height 49
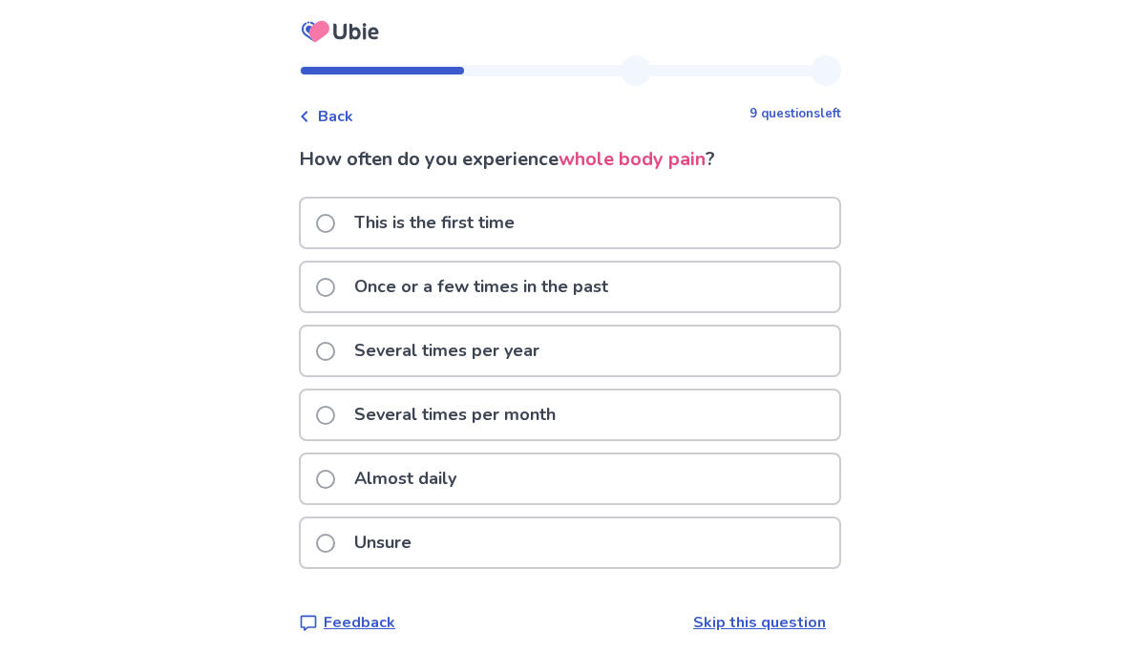
click at [804, 293] on div "Once or a few times in the past" at bounding box center [570, 287] width 539 height 49
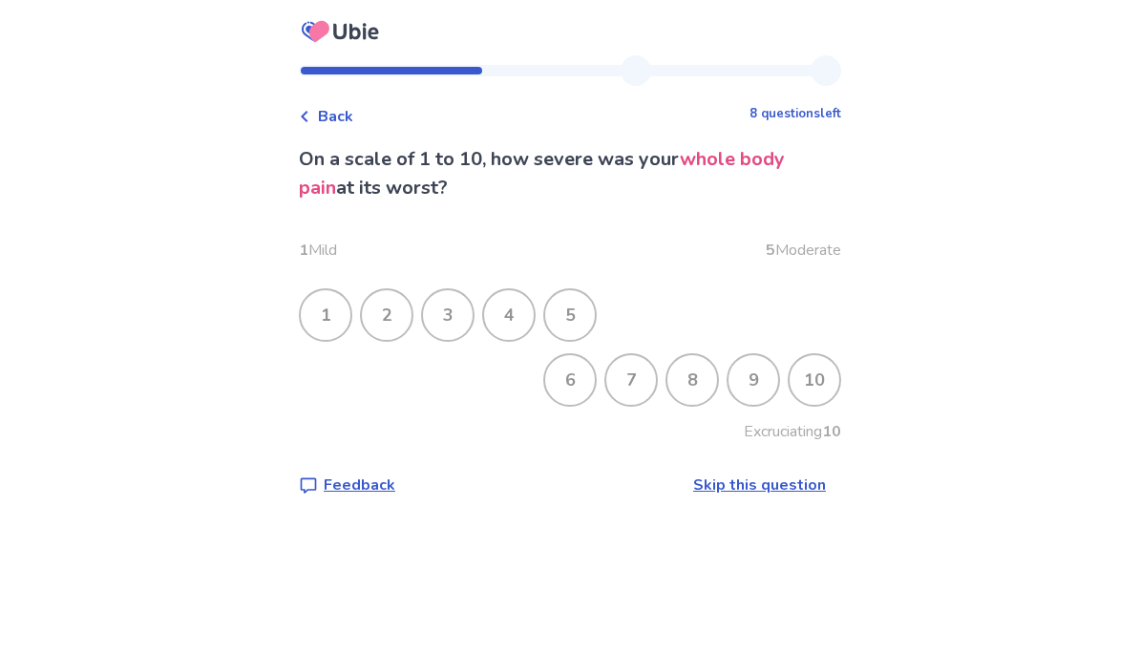
click at [565, 373] on div "6" at bounding box center [570, 380] width 50 height 50
